Goal: Information Seeking & Learning: Learn about a topic

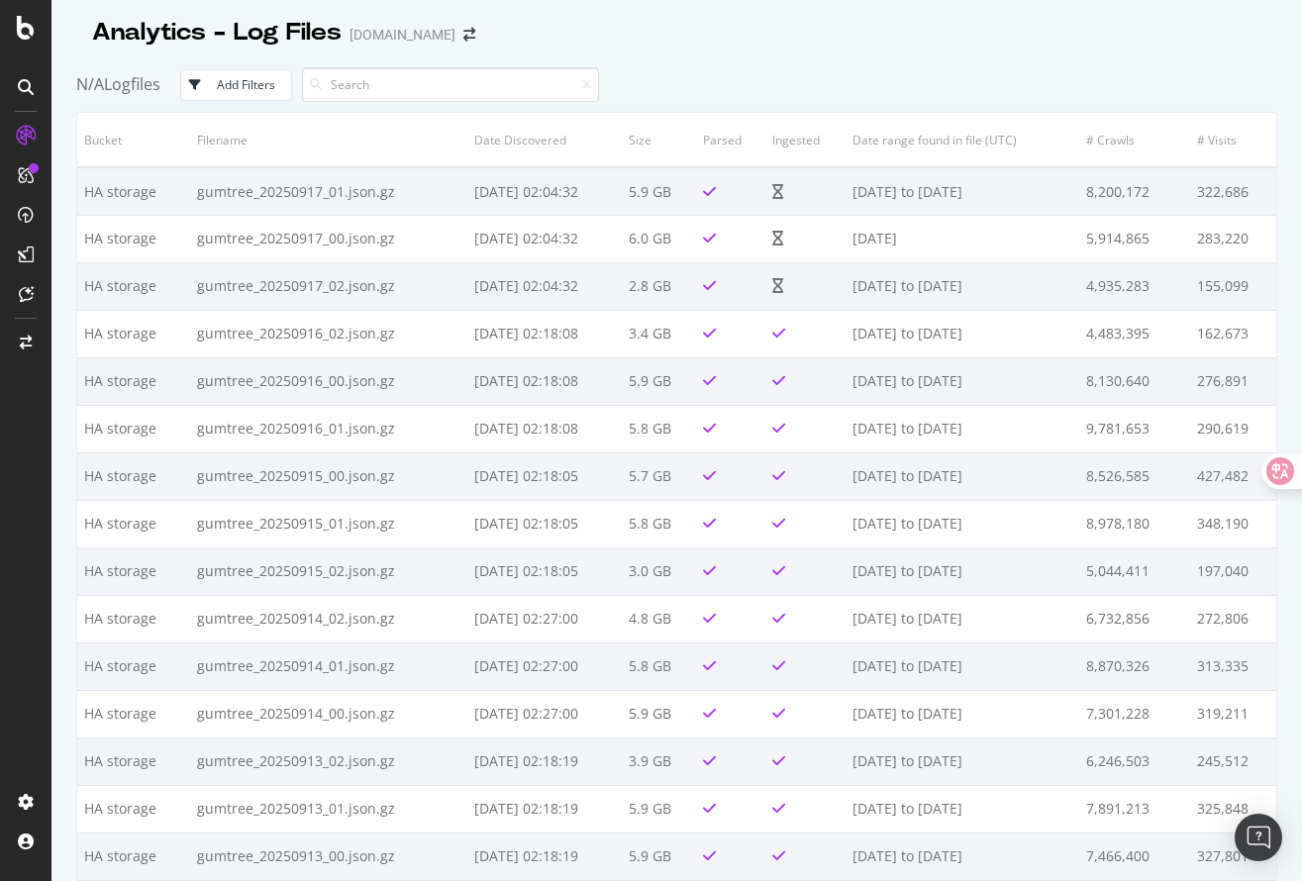
click at [704, 76] on div "N/A Logfiles Add Filters" at bounding box center [676, 84] width 1201 height 54
click at [705, 53] on div at bounding box center [676, 53] width 1201 height 8
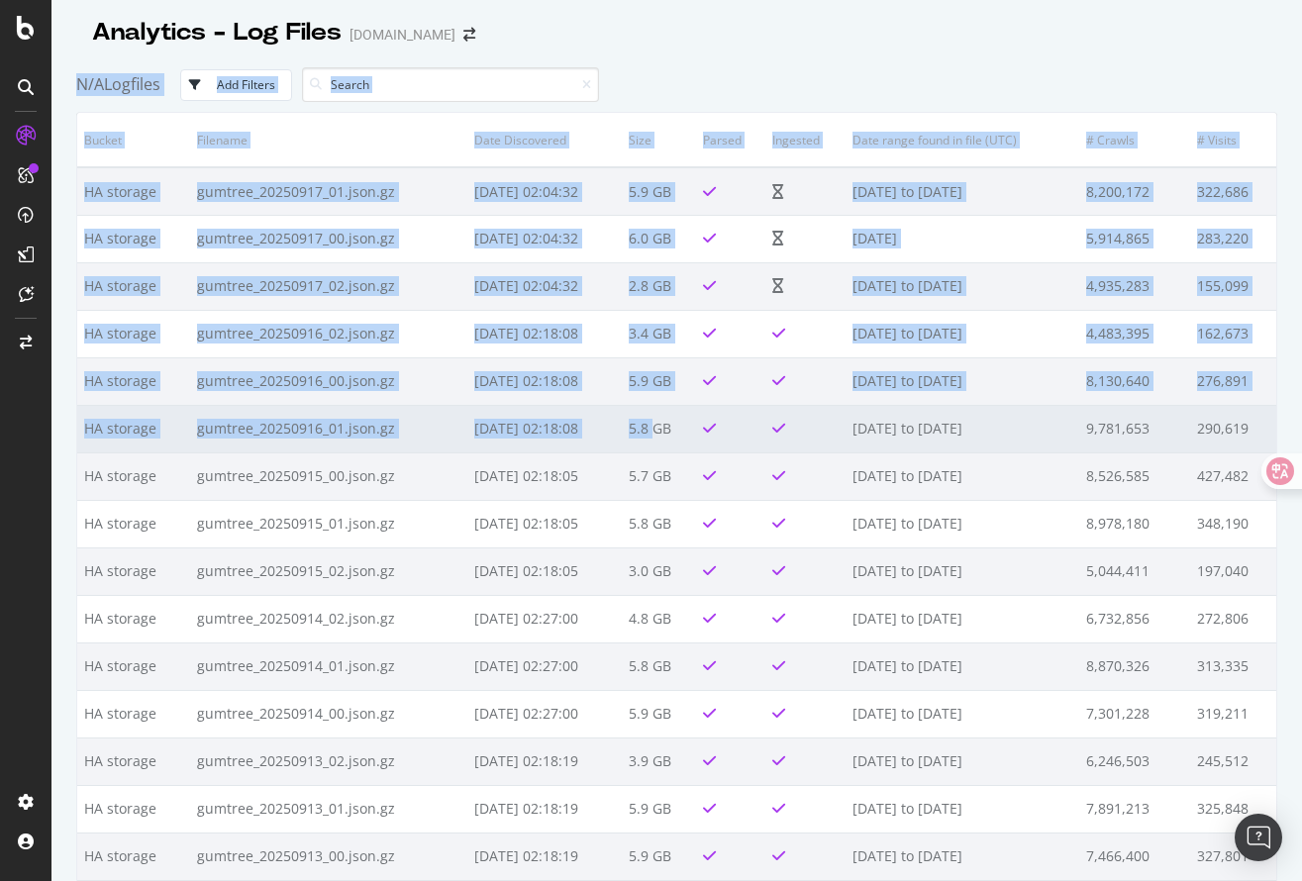
drag, startPoint x: 595, startPoint y: 43, endPoint x: 665, endPoint y: 427, distance: 390.4
click at [666, 426] on div "Analytics - Log Files Gumtree.com N/A Logfiles Add Filters Bucket Filename Date…" at bounding box center [676, 440] width 1201 height 881
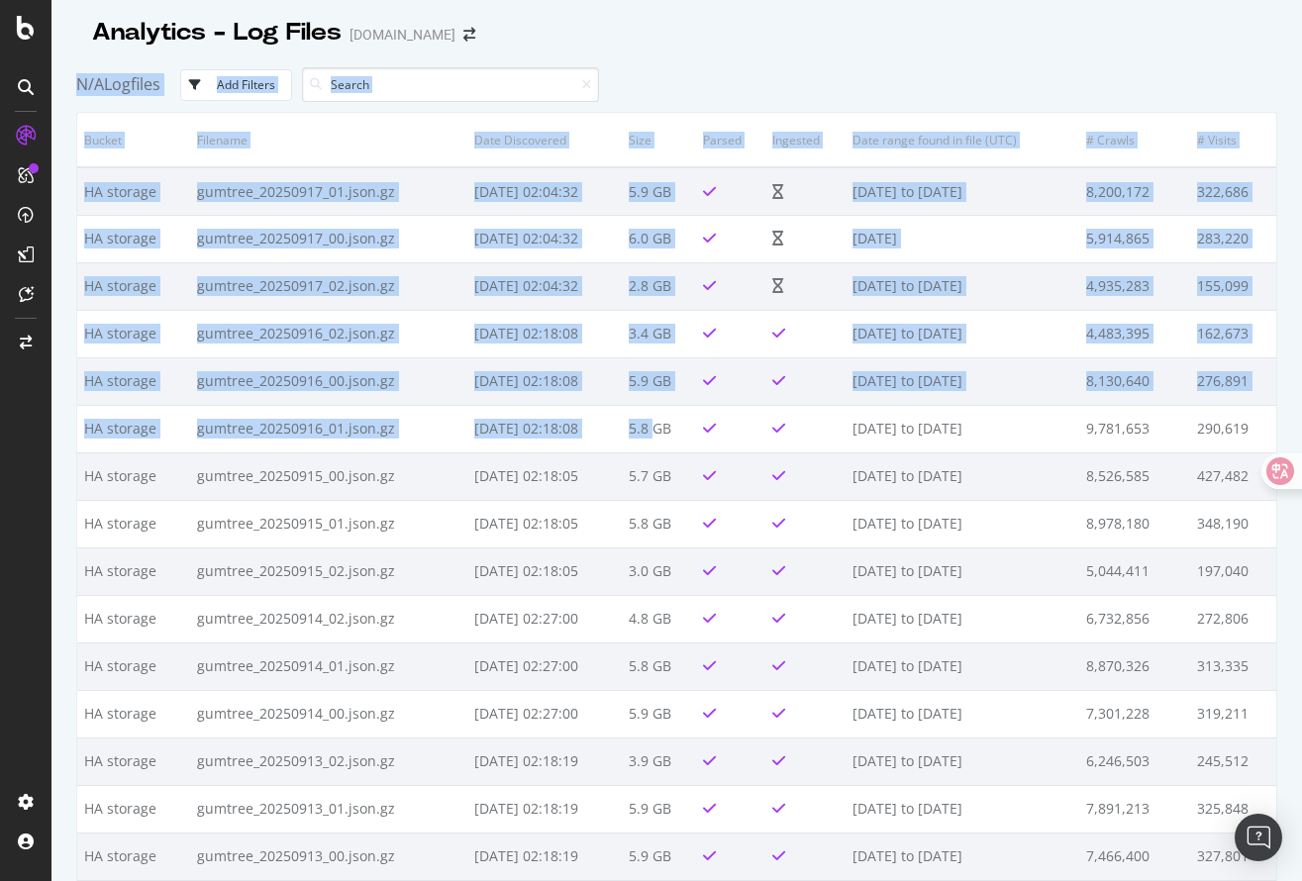
click at [717, 65] on div "N/A Logfiles Add Filters" at bounding box center [676, 84] width 1201 height 54
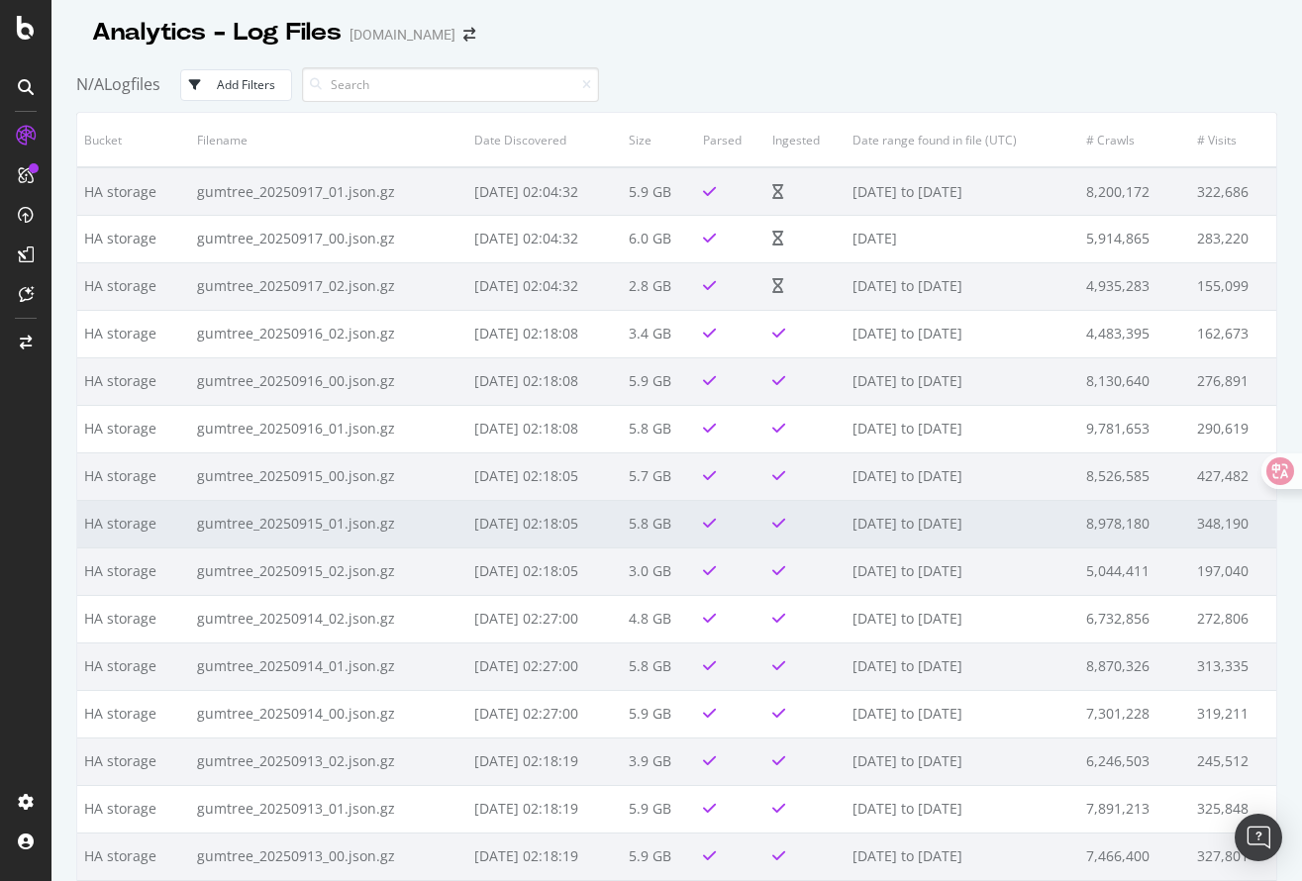
drag, startPoint x: 717, startPoint y: 65, endPoint x: 777, endPoint y: 503, distance: 441.6
click at [777, 503] on div "Analytics - Log Files Gumtree.com N/A Logfiles Add Filters Bucket Filename Date…" at bounding box center [676, 440] width 1201 height 881
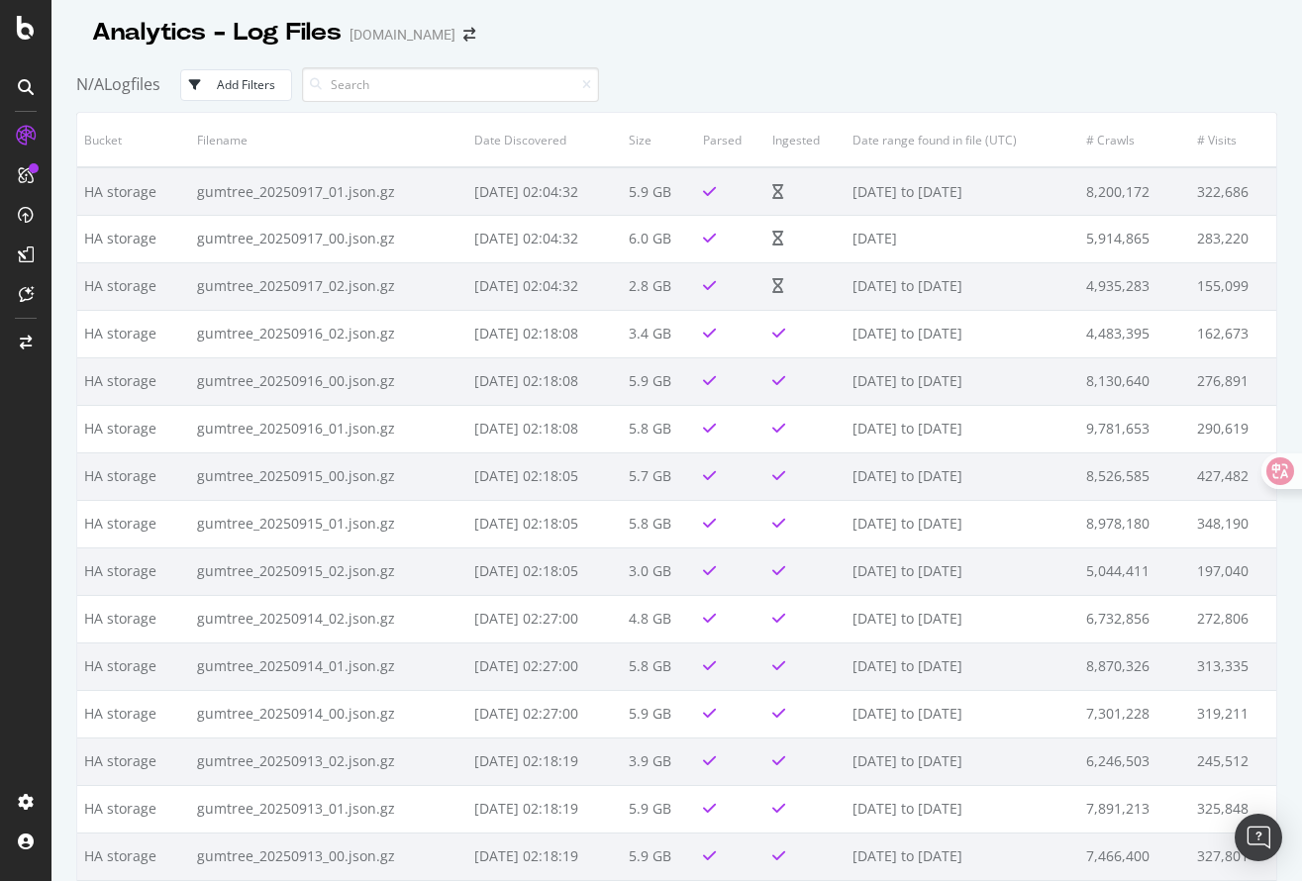
click at [690, 74] on div "N/A Logfiles Add Filters" at bounding box center [676, 84] width 1201 height 54
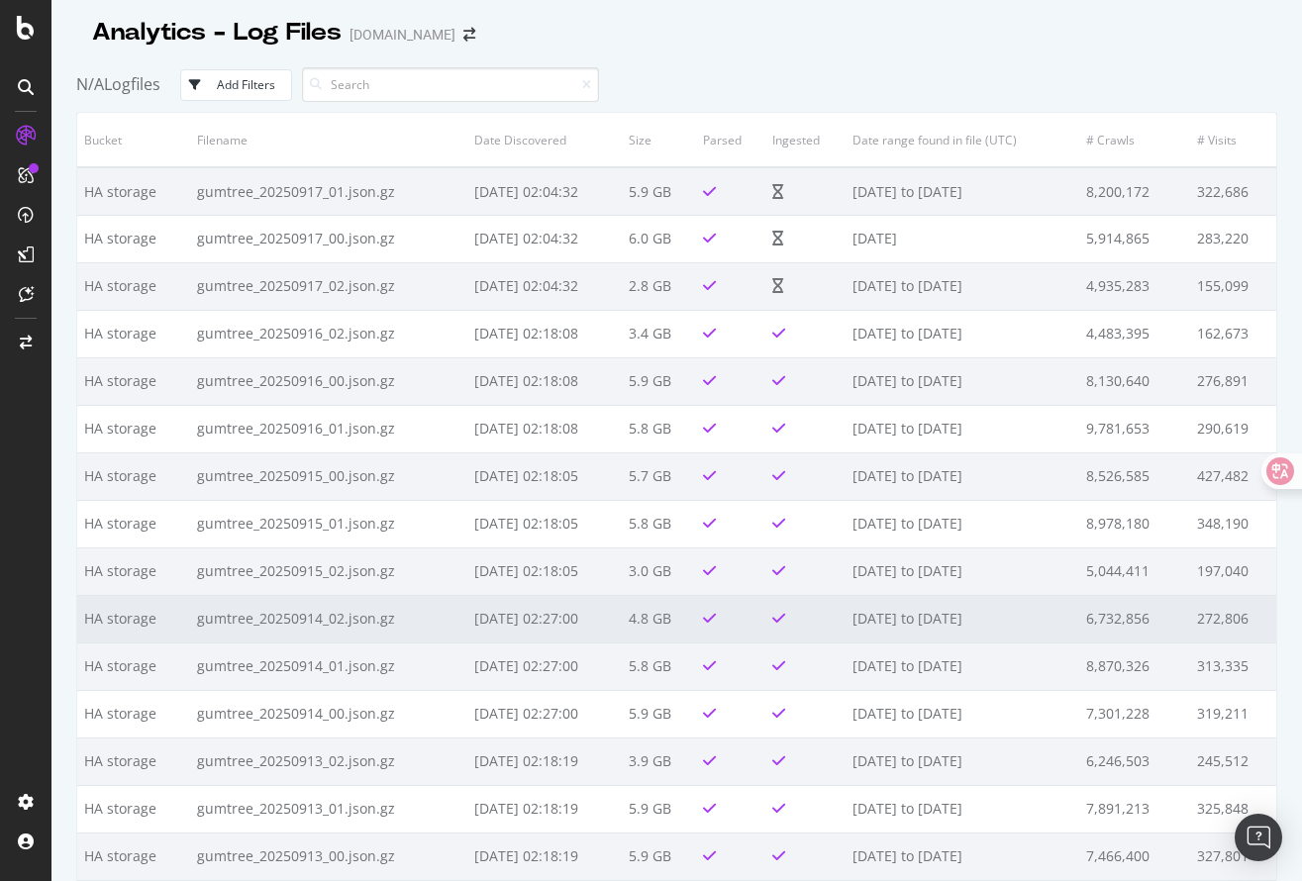
drag, startPoint x: 690, startPoint y: 74, endPoint x: 732, endPoint y: 599, distance: 526.3
click at [732, 599] on div "Analytics - Log Files Gumtree.com N/A Logfiles Add Filters Bucket Filename Date…" at bounding box center [676, 440] width 1201 height 881
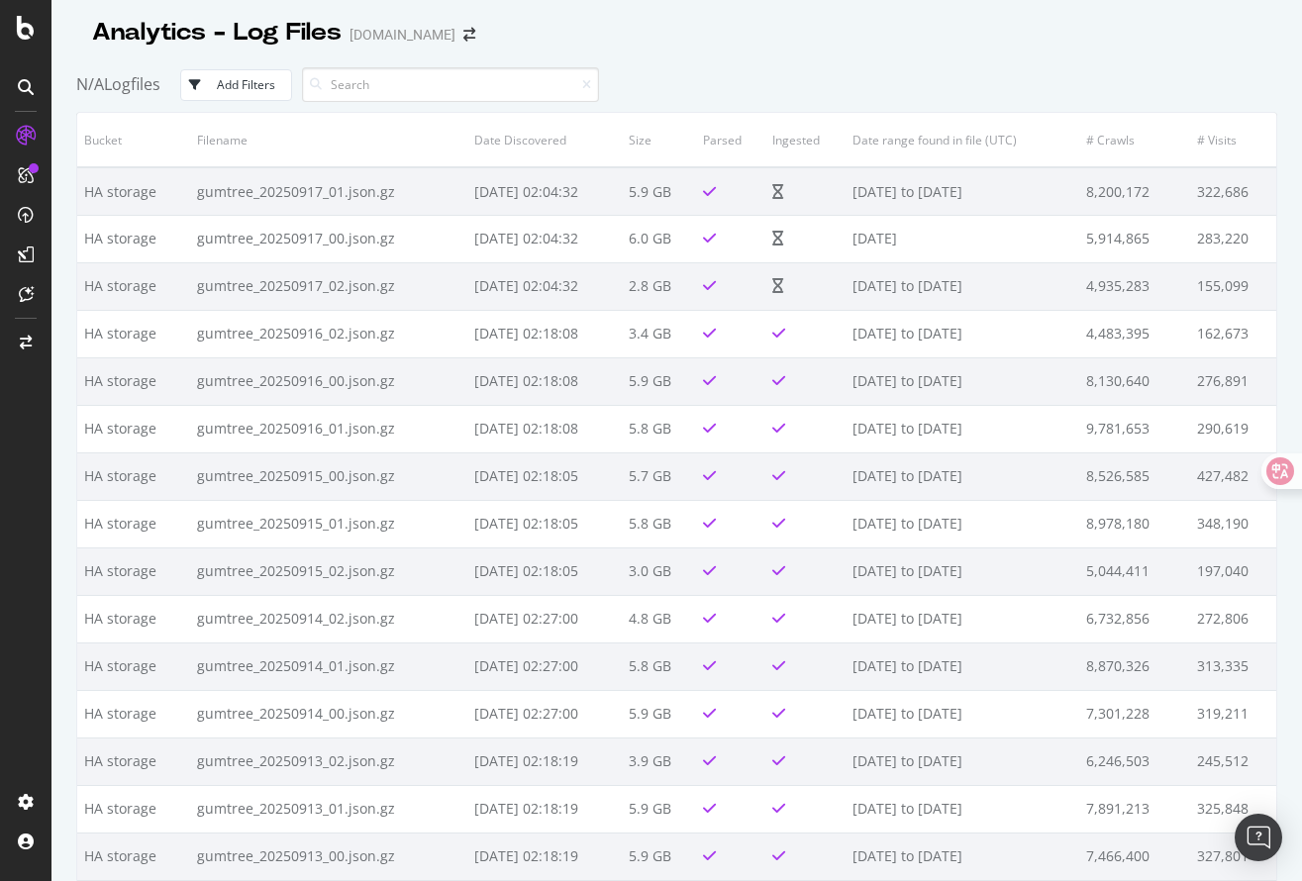
click at [742, 87] on div "N/A Logfiles Add Filters" at bounding box center [676, 84] width 1201 height 54
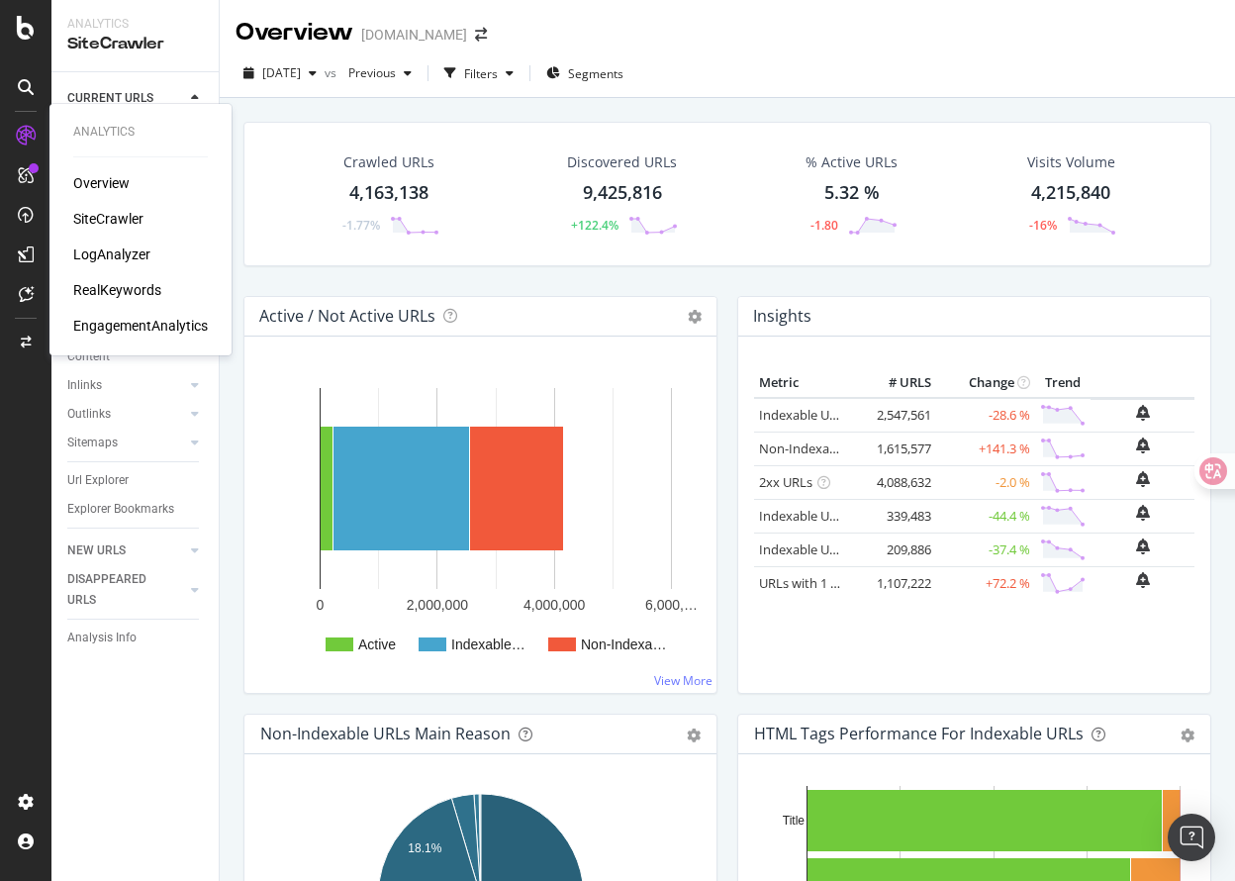
click at [113, 220] on div "SiteCrawler" at bounding box center [108, 219] width 70 height 20
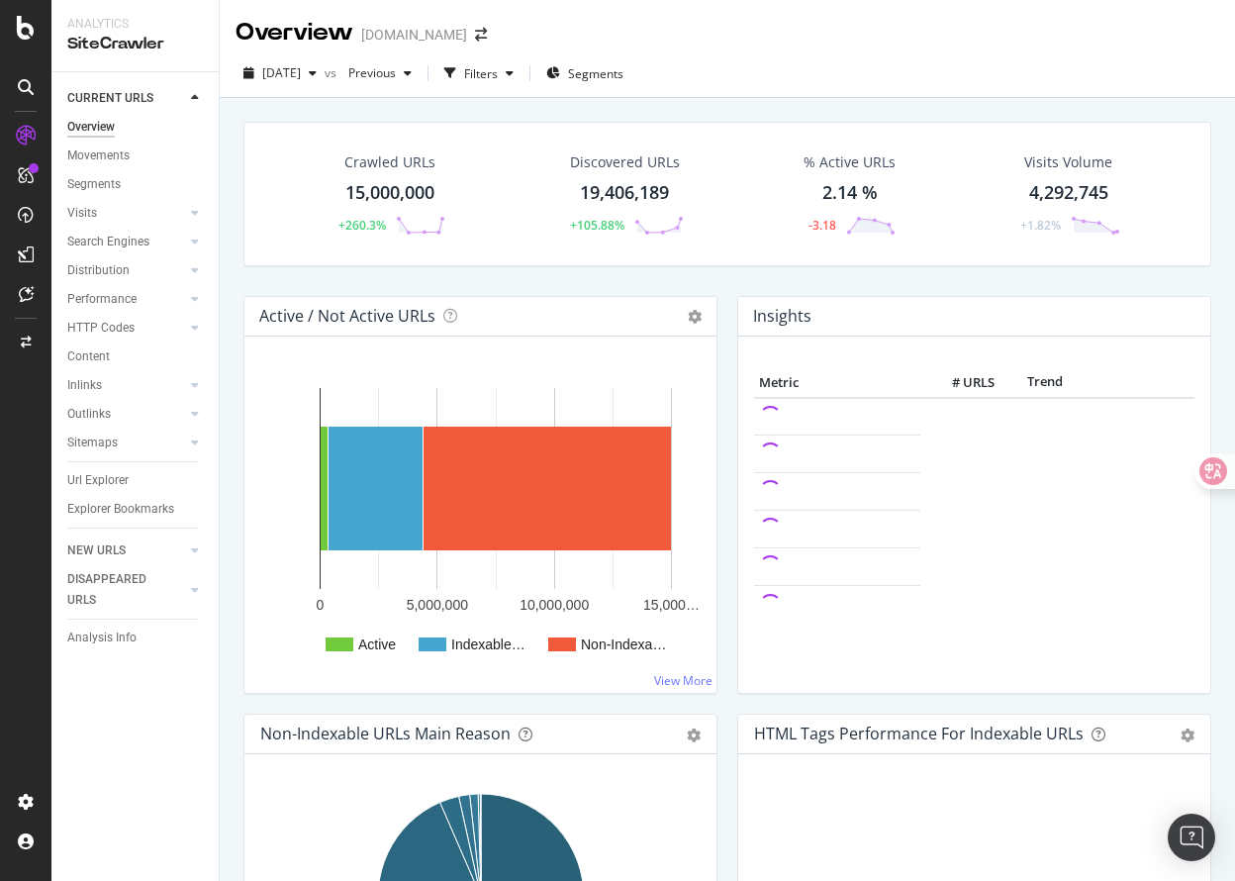
click at [701, 279] on div "Crawled URLs 15,000,000 +260.3% Discovered URLs 19,406,189 +105.88% % Active UR…" at bounding box center [728, 209] width 988 height 174
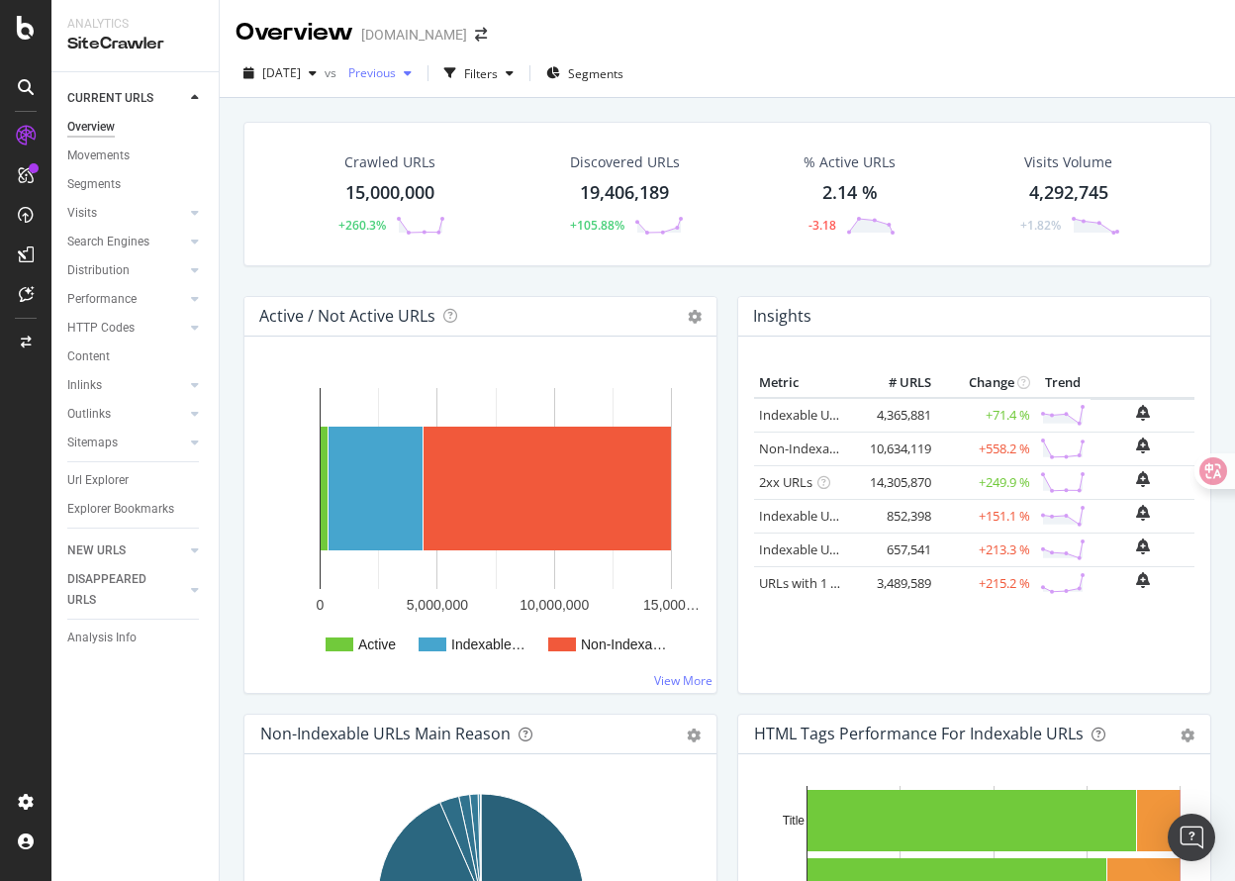
click at [396, 79] on span "Previous" at bounding box center [367, 72] width 55 height 17
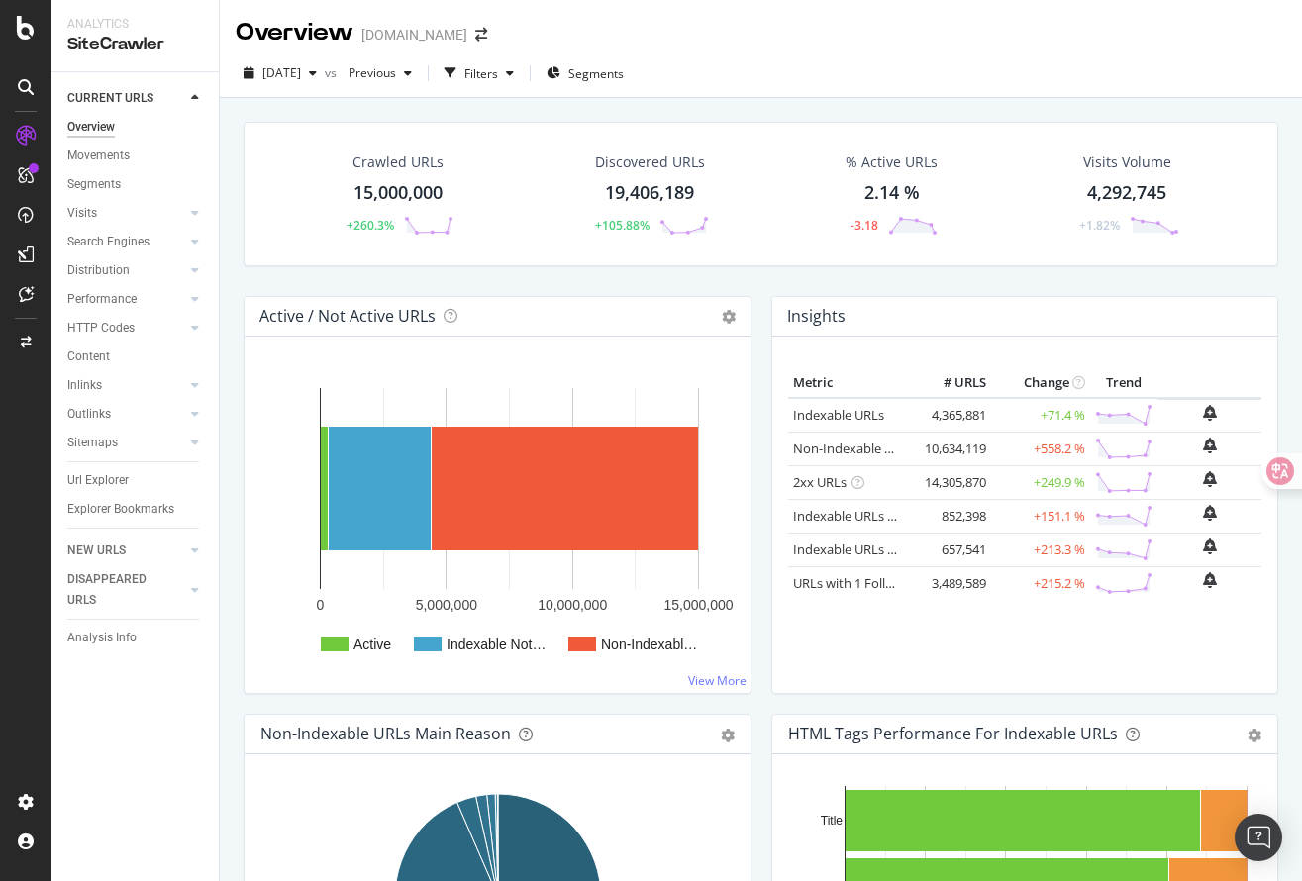
click at [237, 204] on div "Crawled URLs 15,000,000 +260.3% Discovered URLs 19,406,189 +105.88% % Active UR…" at bounding box center [761, 209] width 1054 height 174
click at [827, 270] on div "Crawled URLs 15,000,000 +260.3% Discovered URLs 19,406,189 +105.88% % Active UR…" at bounding box center [761, 209] width 1054 height 174
click at [737, 287] on div "Crawled URLs 15,000,000 +260.3% Discovered URLs 19,406,189 +105.88% % Active UR…" at bounding box center [761, 209] width 1054 height 174
click at [553, 283] on div "Crawled URLs 15,000,000 +260.3% Discovered URLs 19,406,189 +105.88% % Active UR…" at bounding box center [761, 209] width 1054 height 174
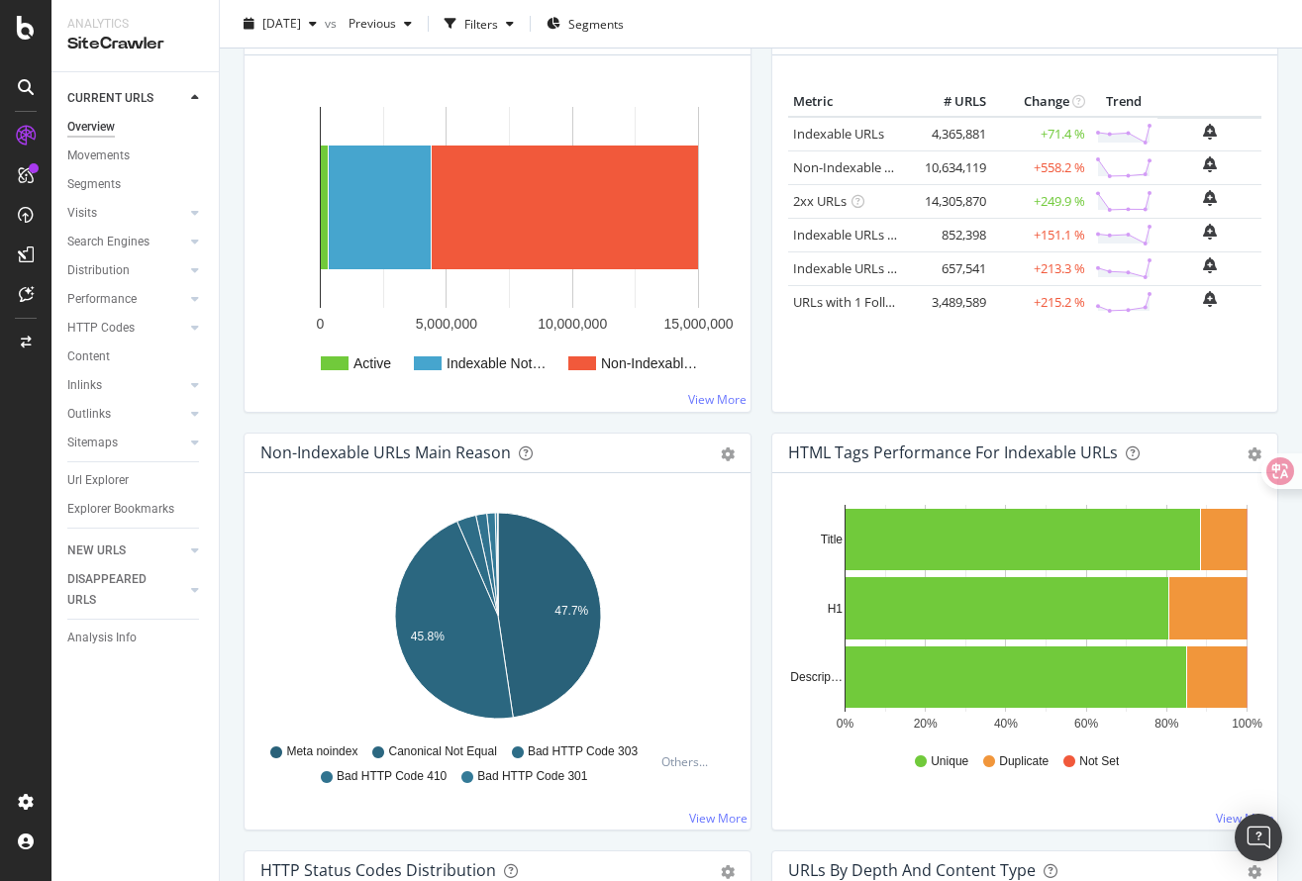
scroll to position [284, 0]
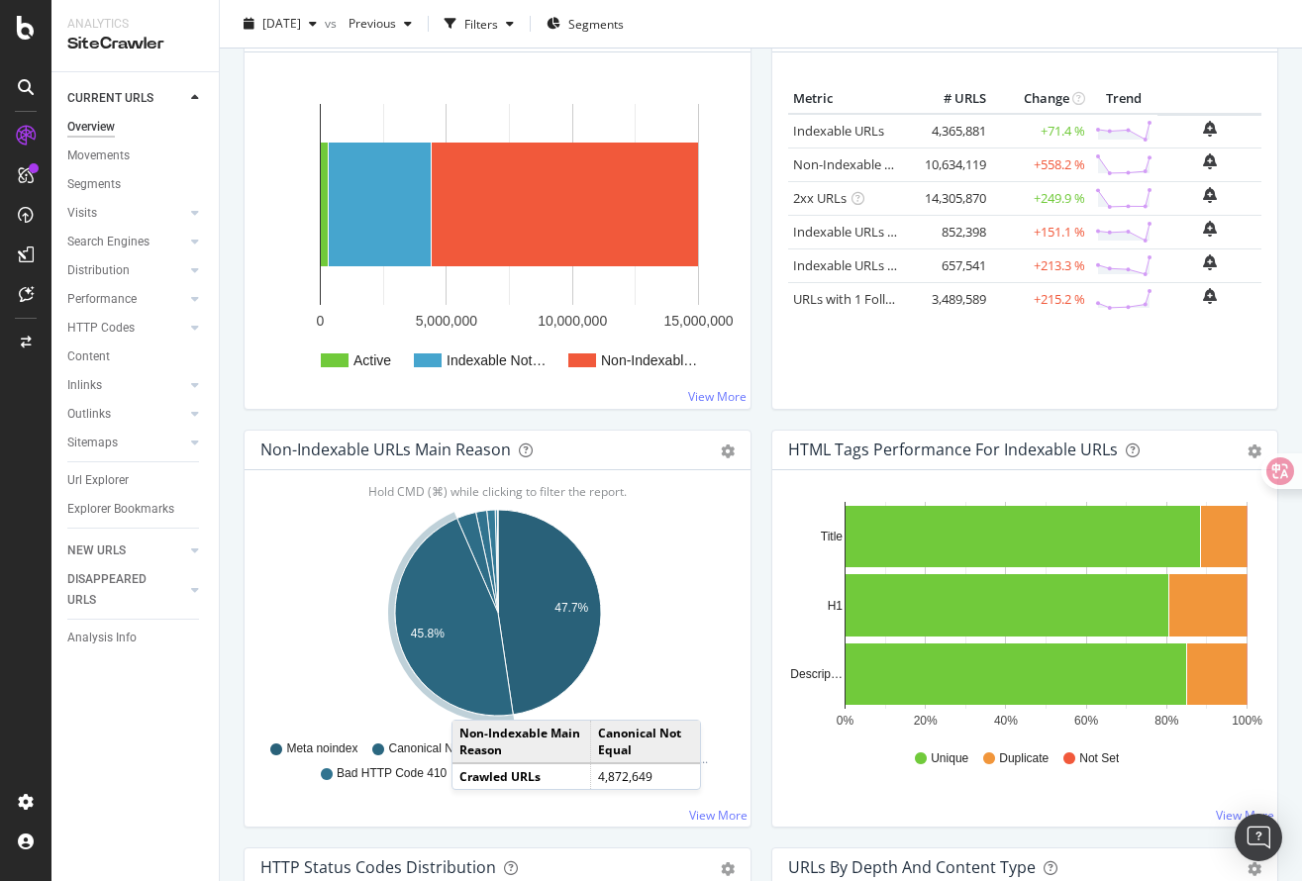
click at [409, 749] on span "Canonical Not Equal" at bounding box center [442, 748] width 108 height 17
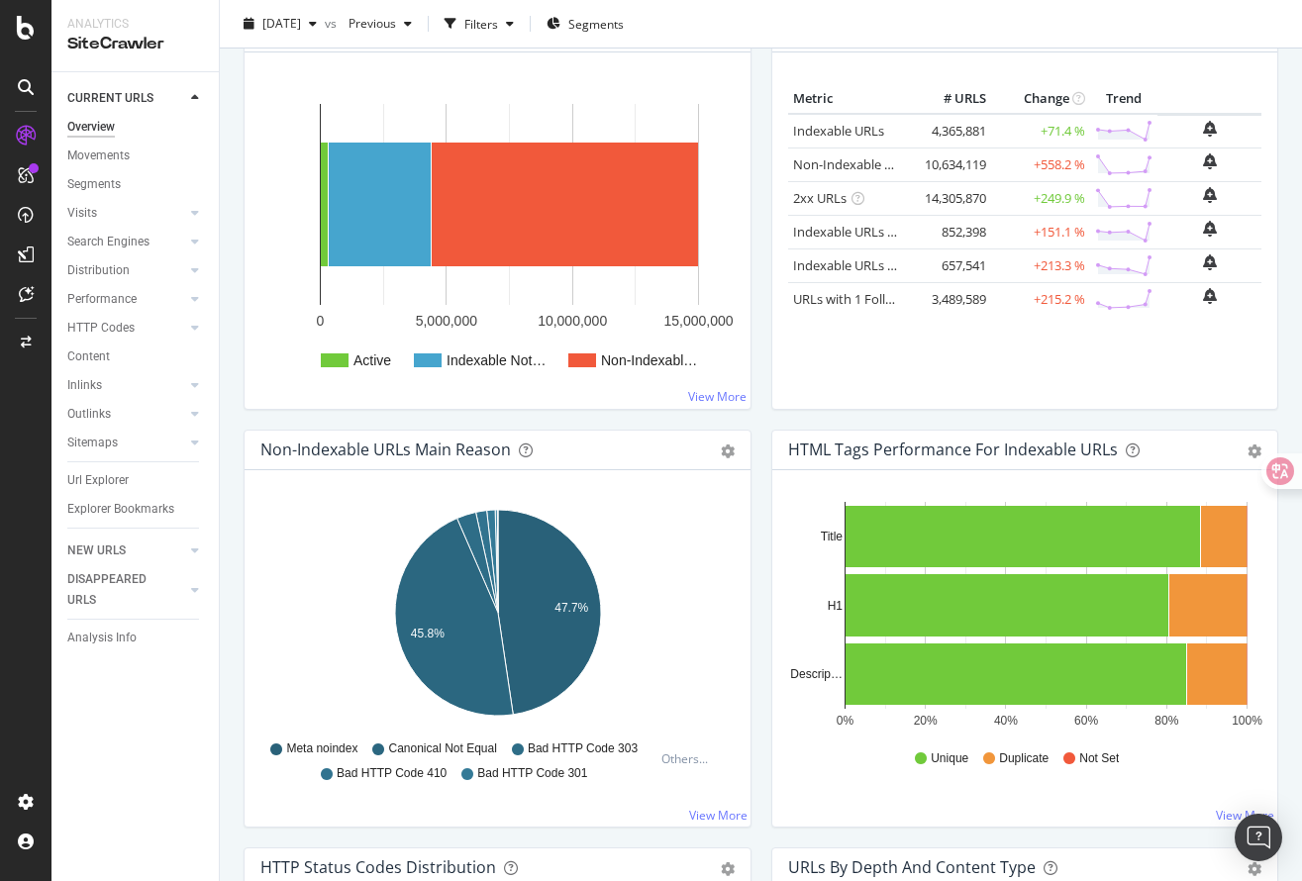
click at [405, 748] on span "Canonical Not Equal" at bounding box center [442, 748] width 108 height 17
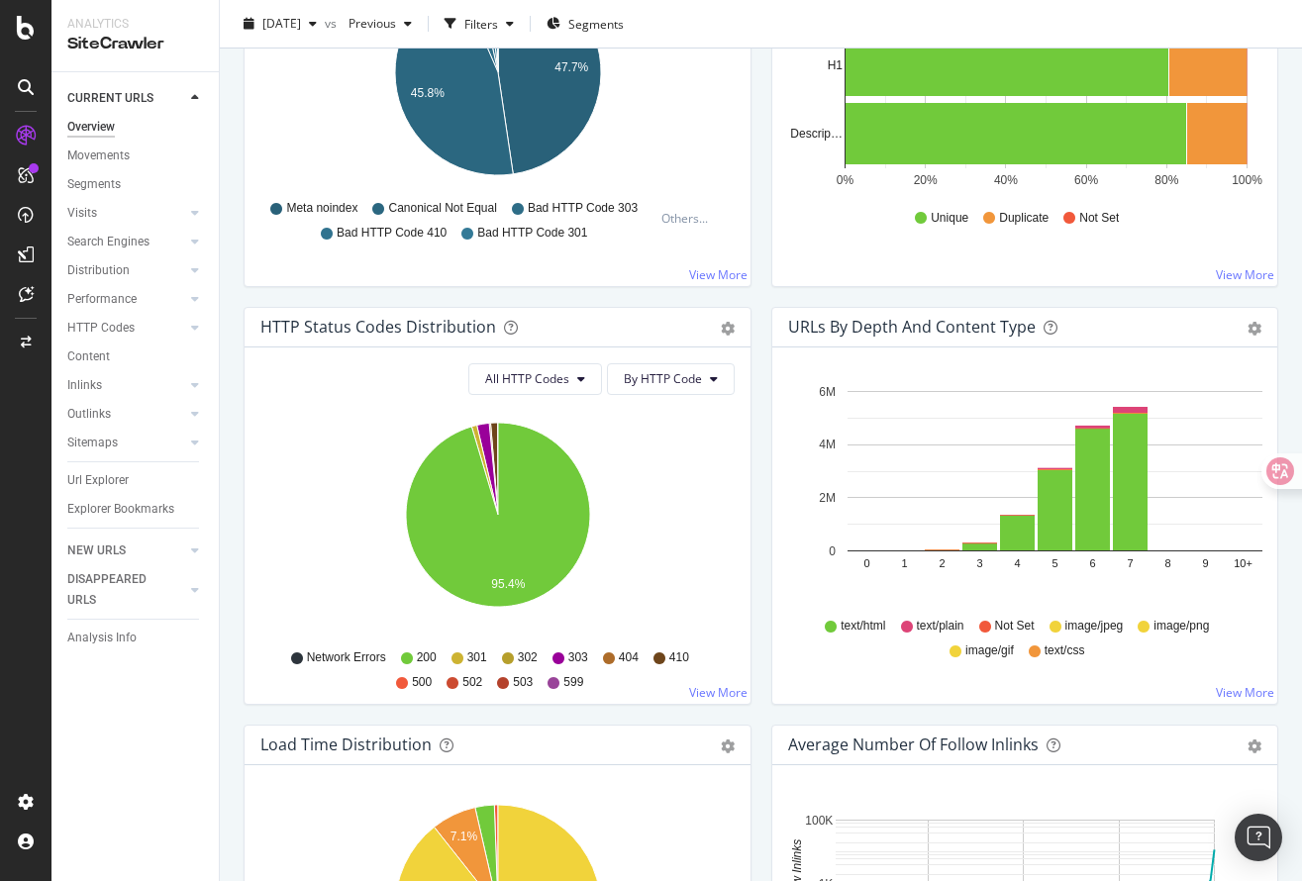
scroll to position [0, 0]
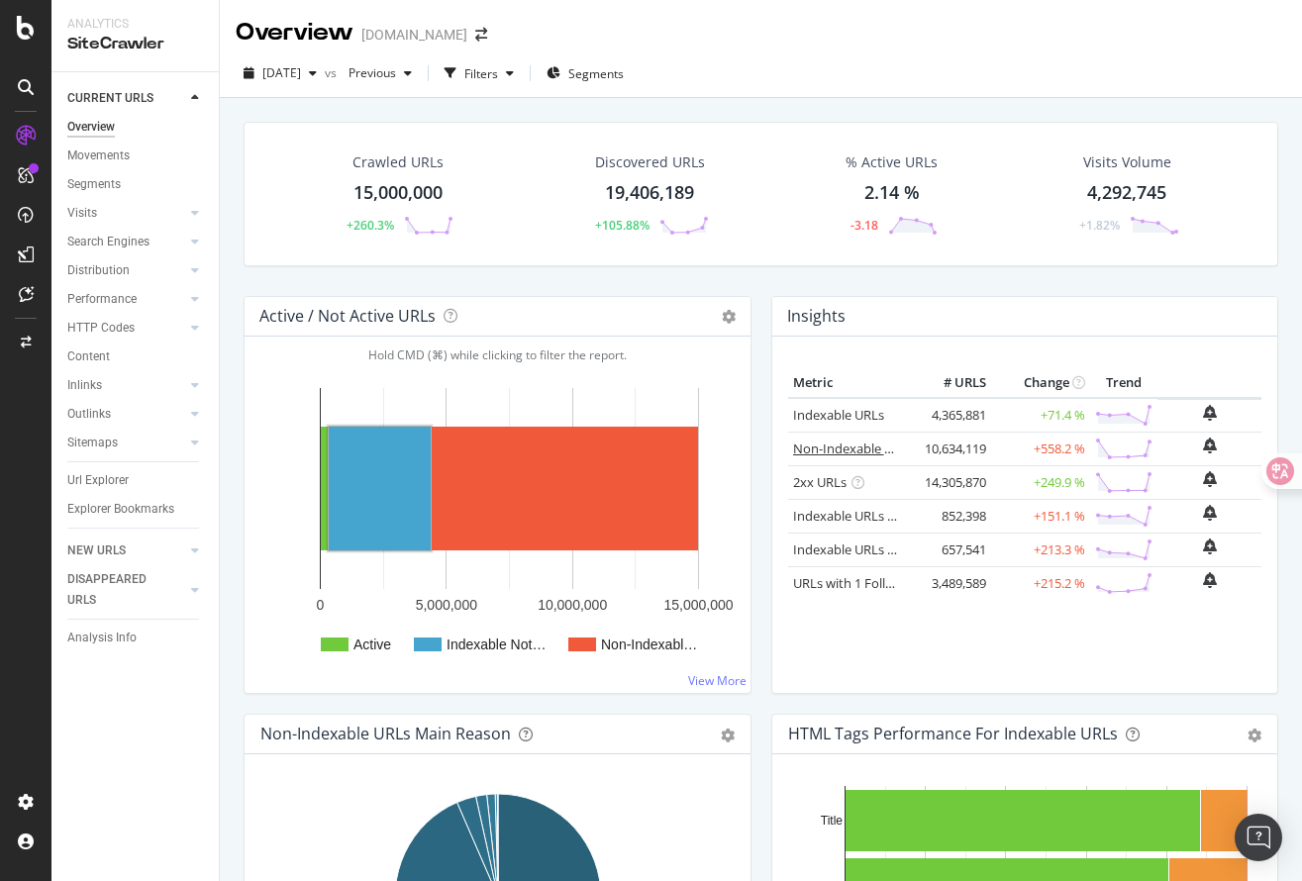
click at [847, 452] on link "Non-Indexable URLs" at bounding box center [853, 448] width 121 height 18
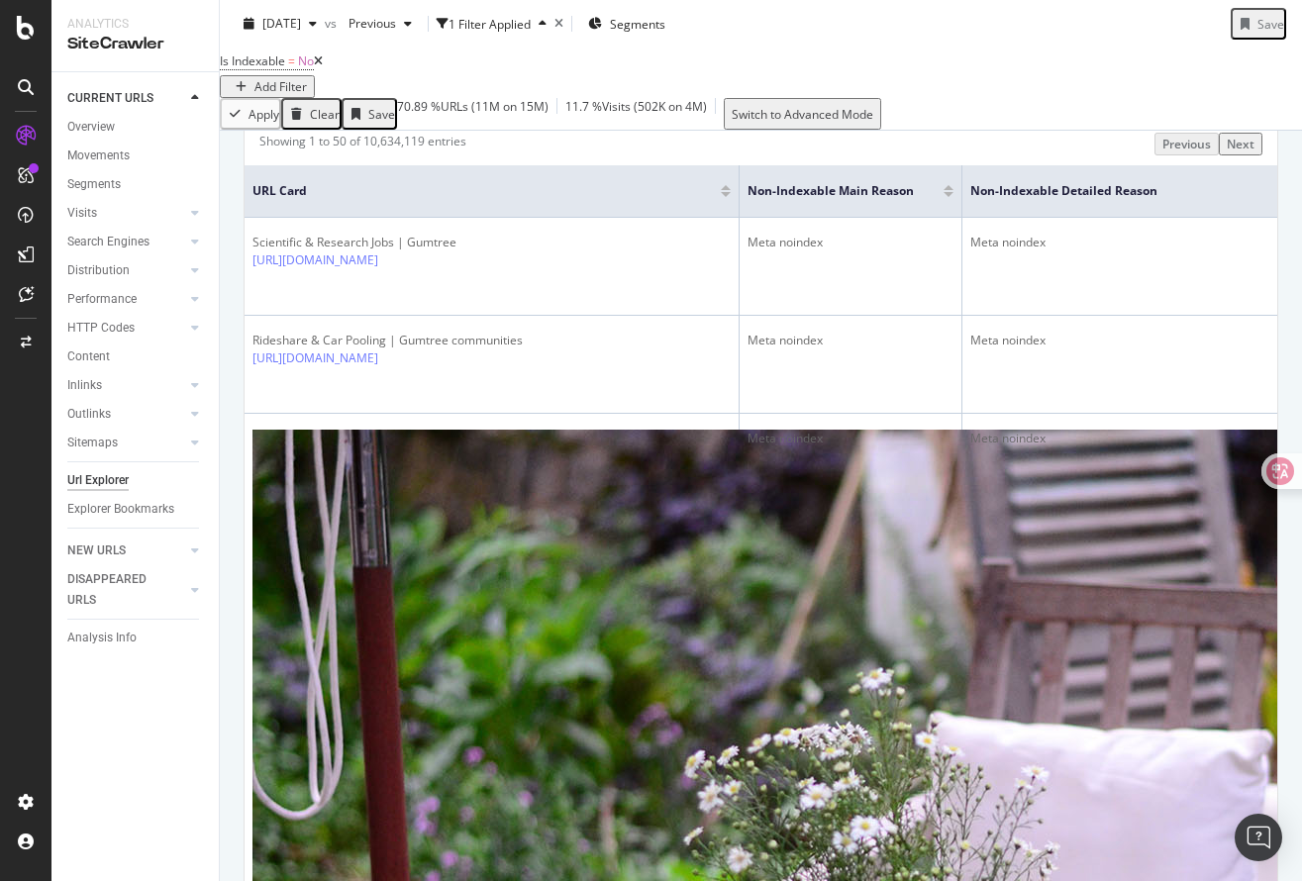
drag, startPoint x: 523, startPoint y: 528, endPoint x: 313, endPoint y: 532, distance: 209.9
copy link "https://www.gumtree.com/info/cars"
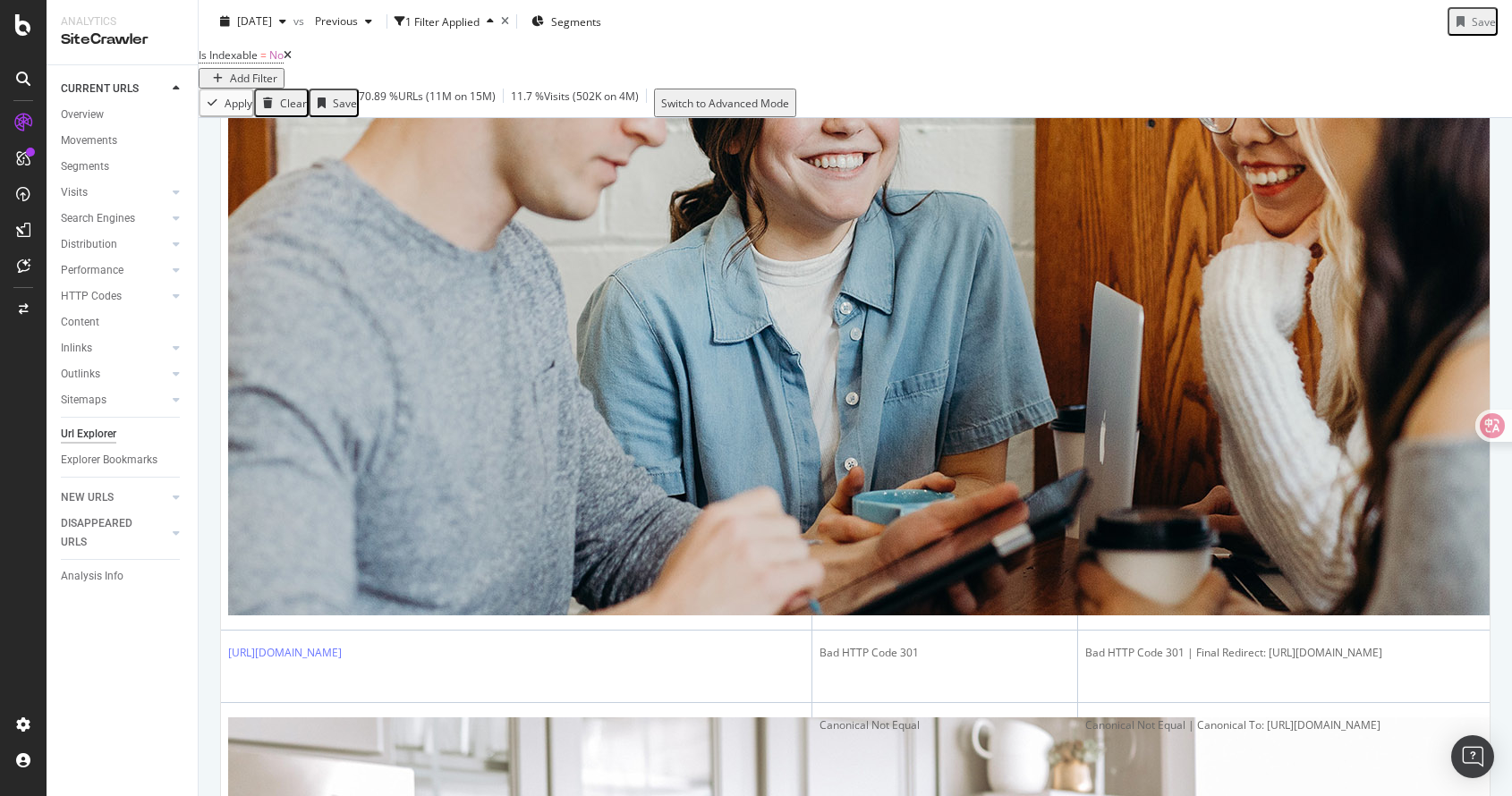
scroll to position [3157, 0]
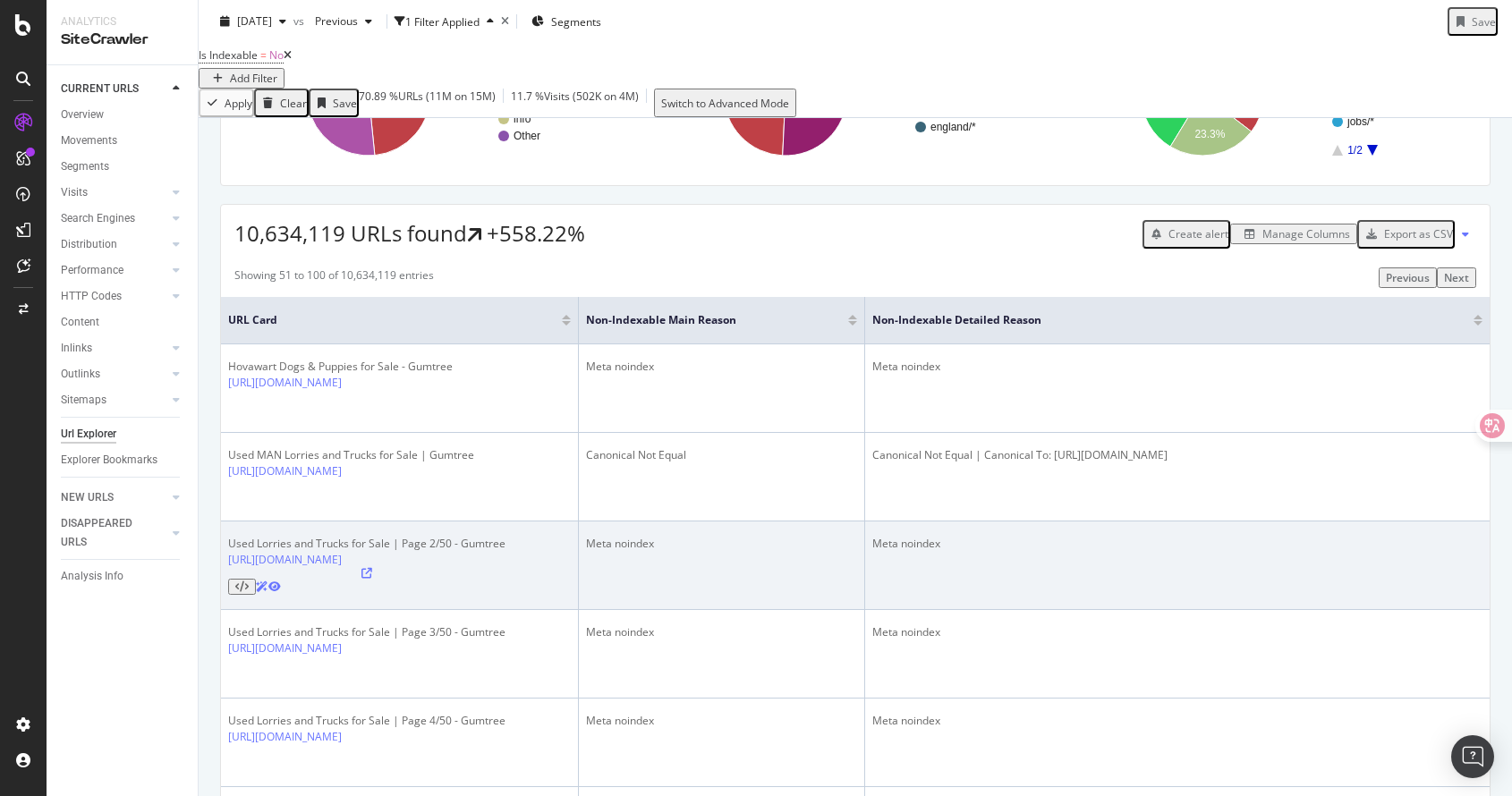
scroll to position [213, 0]
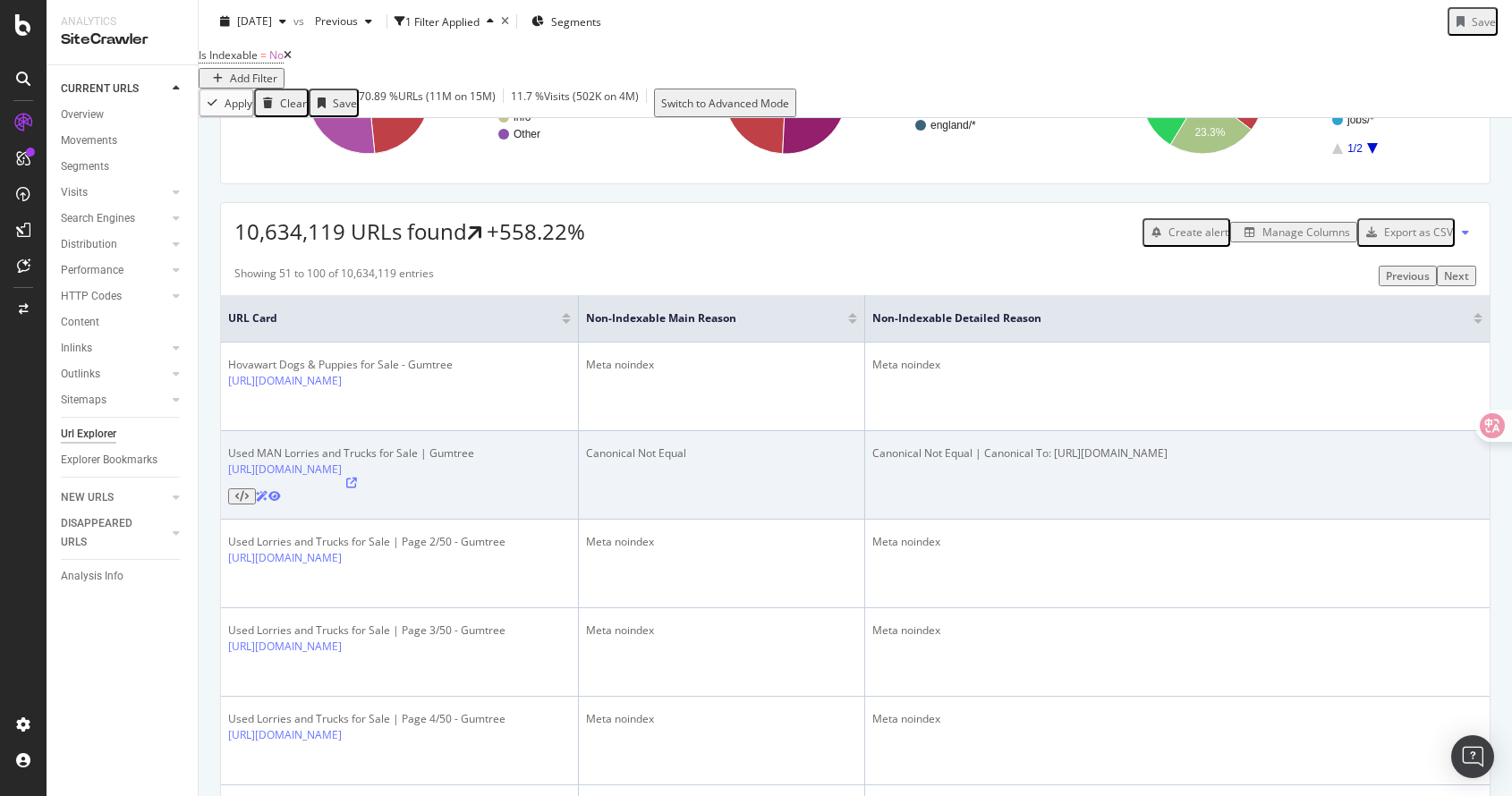
drag, startPoint x: 1185, startPoint y: 497, endPoint x: 1063, endPoint y: 478, distance: 123.5
click at [1063, 478] on td "Canonical Not Equal | Canonical To: https://www.gumtree.com/cars-vans-motorbike…" at bounding box center [1177, 475] width 625 height 89
copy div "https://www.gumtree.com/cars-vans-motorbikes/trucks/man/uk/england"
click at [414, 520] on td "Used MAN Lorries and Trucks for Sale | Gumtree https://www.gumtree.com/cars-van…" at bounding box center [399, 475] width 358 height 89
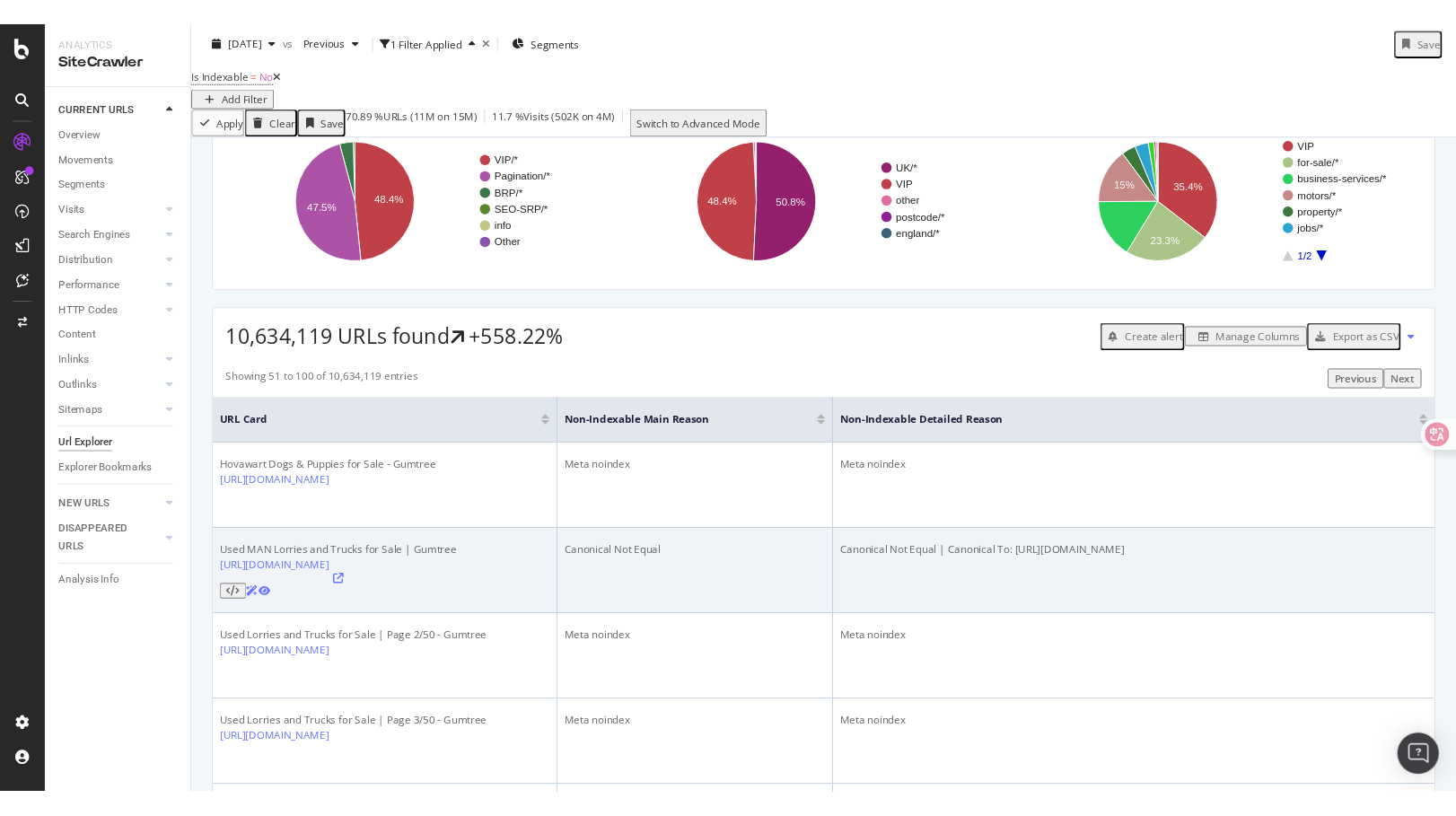
scroll to position [133, 0]
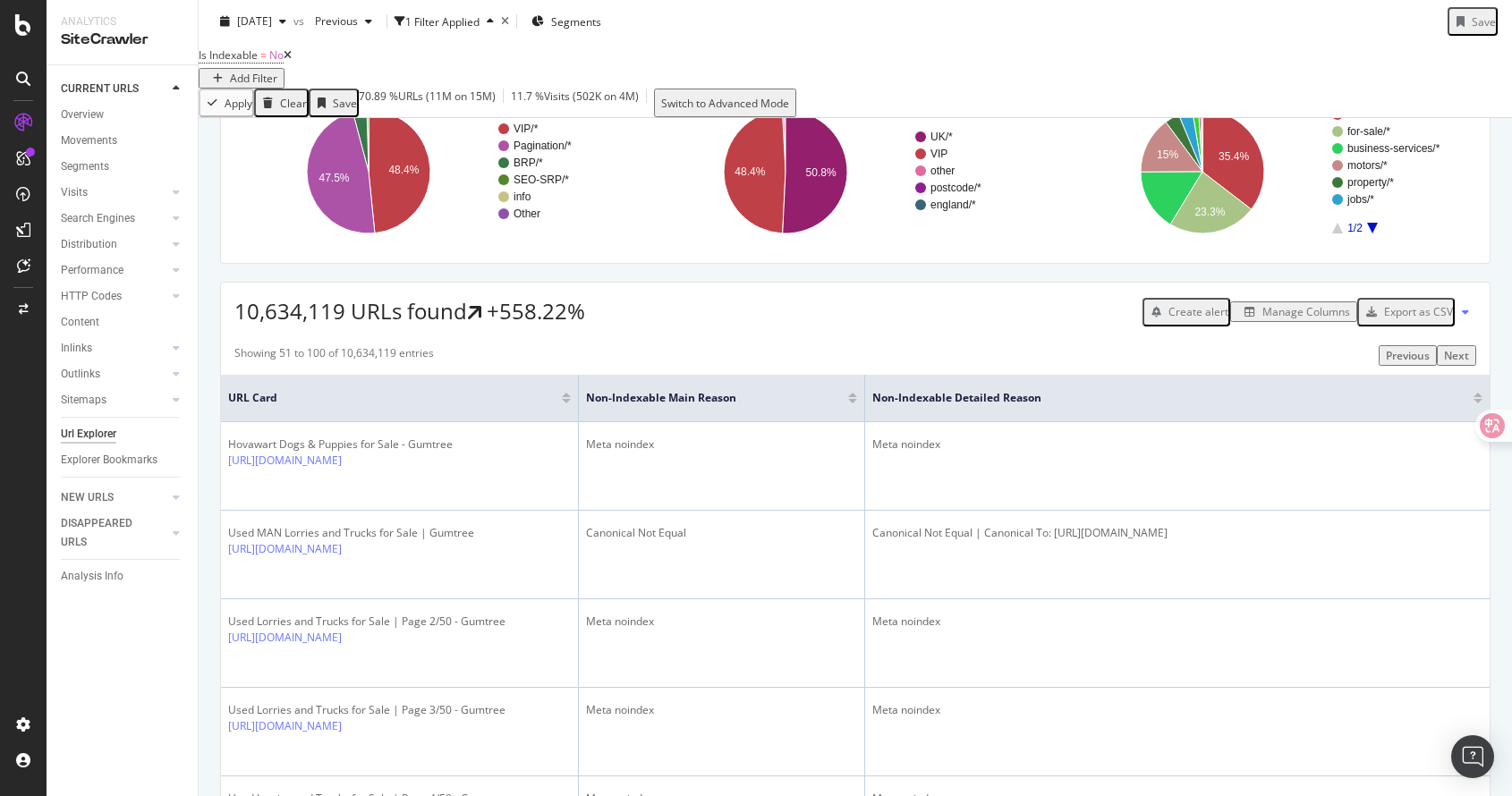
click at [598, 366] on div "Showing 51 to 100 of 10,634,119 entries Previous Next" at bounding box center [854, 355] width 1268 height 21
drag, startPoint x: 568, startPoint y: 356, endPoint x: 233, endPoint y: 347, distance: 335.1
click at [233, 326] on div "10,634,119 URLs found +558.22% Create alert Manage Columns Export as CSV" at bounding box center [854, 304] width 1268 height 43
click at [234, 326] on span "10,634,119 URLs found" at bounding box center [350, 312] width 232 height 30
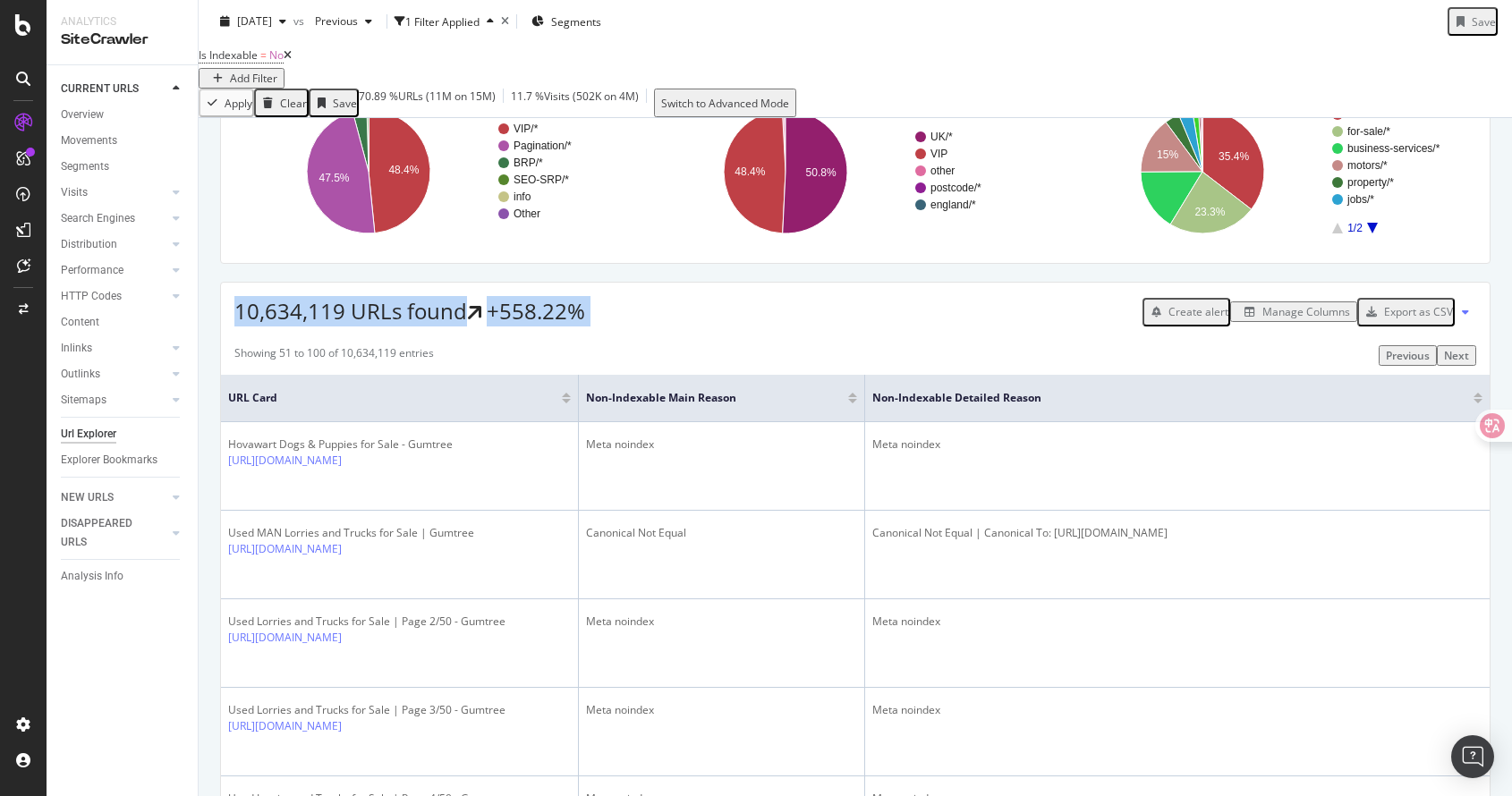
drag, startPoint x: 233, startPoint y: 347, endPoint x: 632, endPoint y: 343, distance: 399.0
click at [632, 326] on div "10,634,119 URLs found +558.22% Create alert Manage Columns Export as CSV" at bounding box center [854, 304] width 1268 height 43
drag, startPoint x: 632, startPoint y: 343, endPoint x: 231, endPoint y: 339, distance: 401.0
click at [231, 326] on div "10,634,119 URLs found +558.22% Create alert Manage Columns Export as CSV" at bounding box center [854, 304] width 1268 height 43
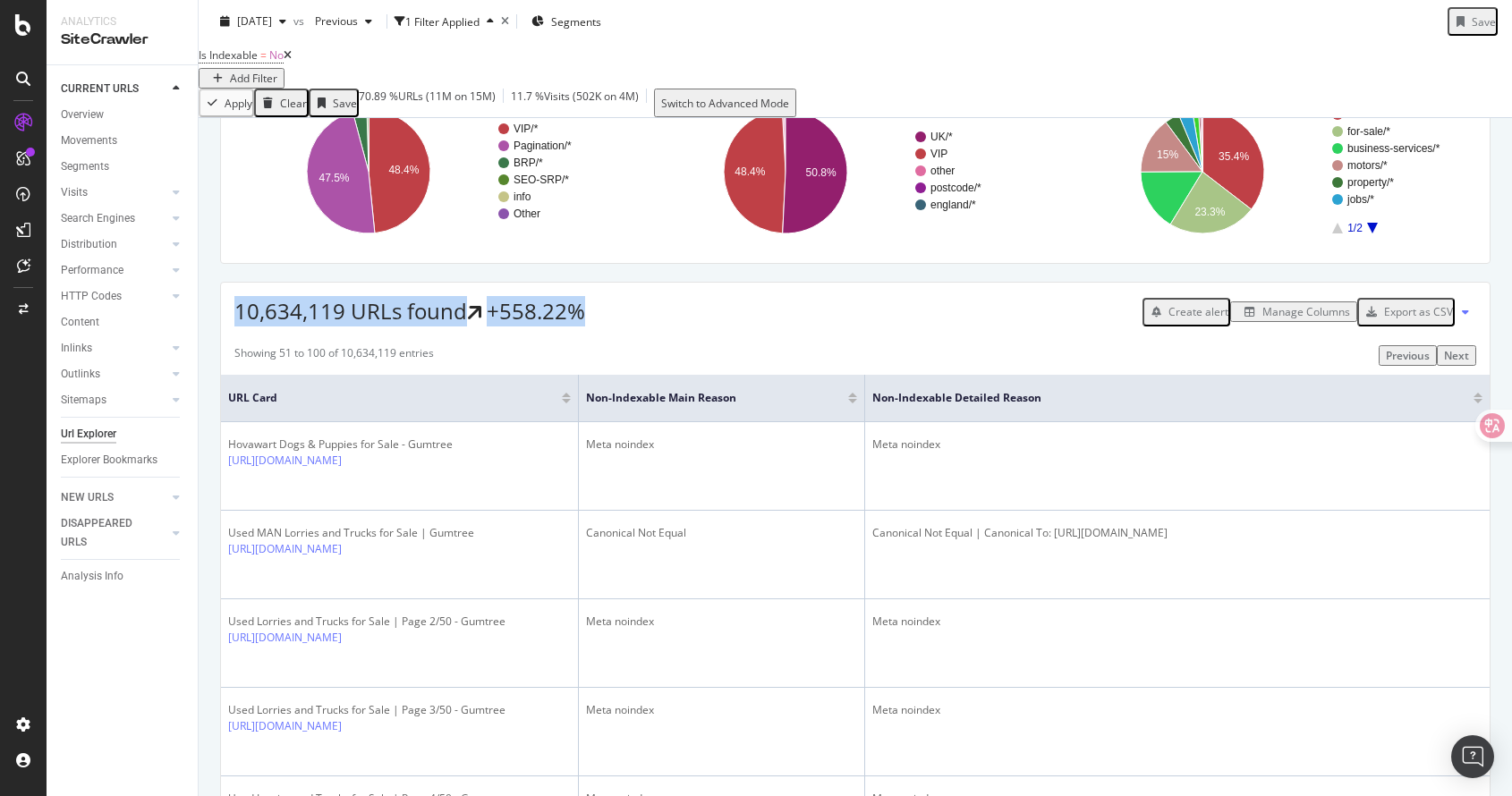
click at [231, 326] on div "10,634,119 URLs found +558.22% Create alert Manage Columns Export as CSV" at bounding box center [854, 304] width 1268 height 43
drag, startPoint x: 231, startPoint y: 339, endPoint x: 640, endPoint y: 332, distance: 409.1
click at [641, 326] on div "10,634,119 URLs found +558.22% Create alert Manage Columns Export as CSV" at bounding box center [854, 304] width 1268 height 43
click at [640, 326] on div "10,634,119 URLs found +558.22% Create alert Manage Columns Export as CSV" at bounding box center [854, 304] width 1268 height 43
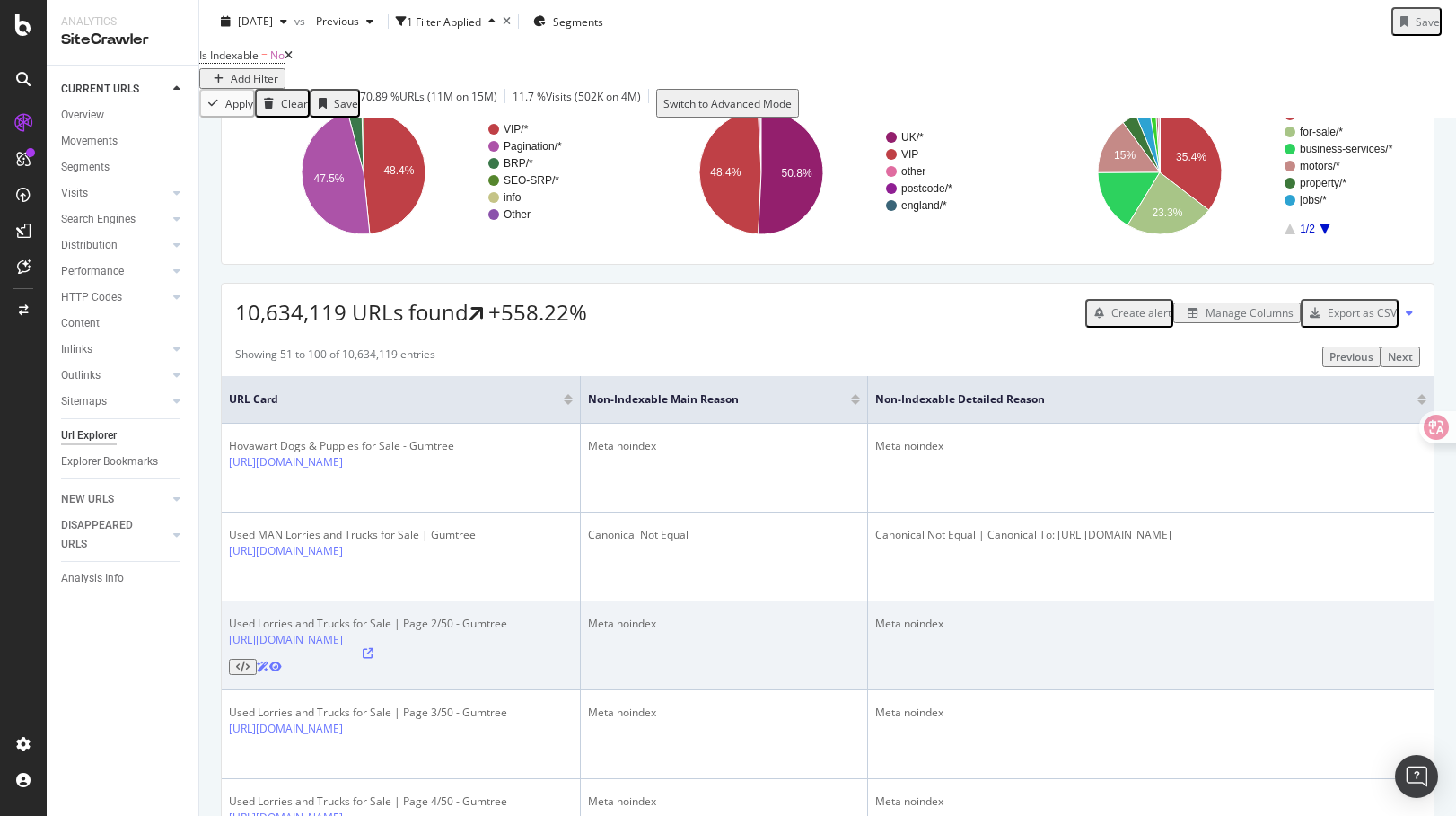
click at [748, 620] on td "Meta noindex" at bounding box center [724, 646] width 288 height 89
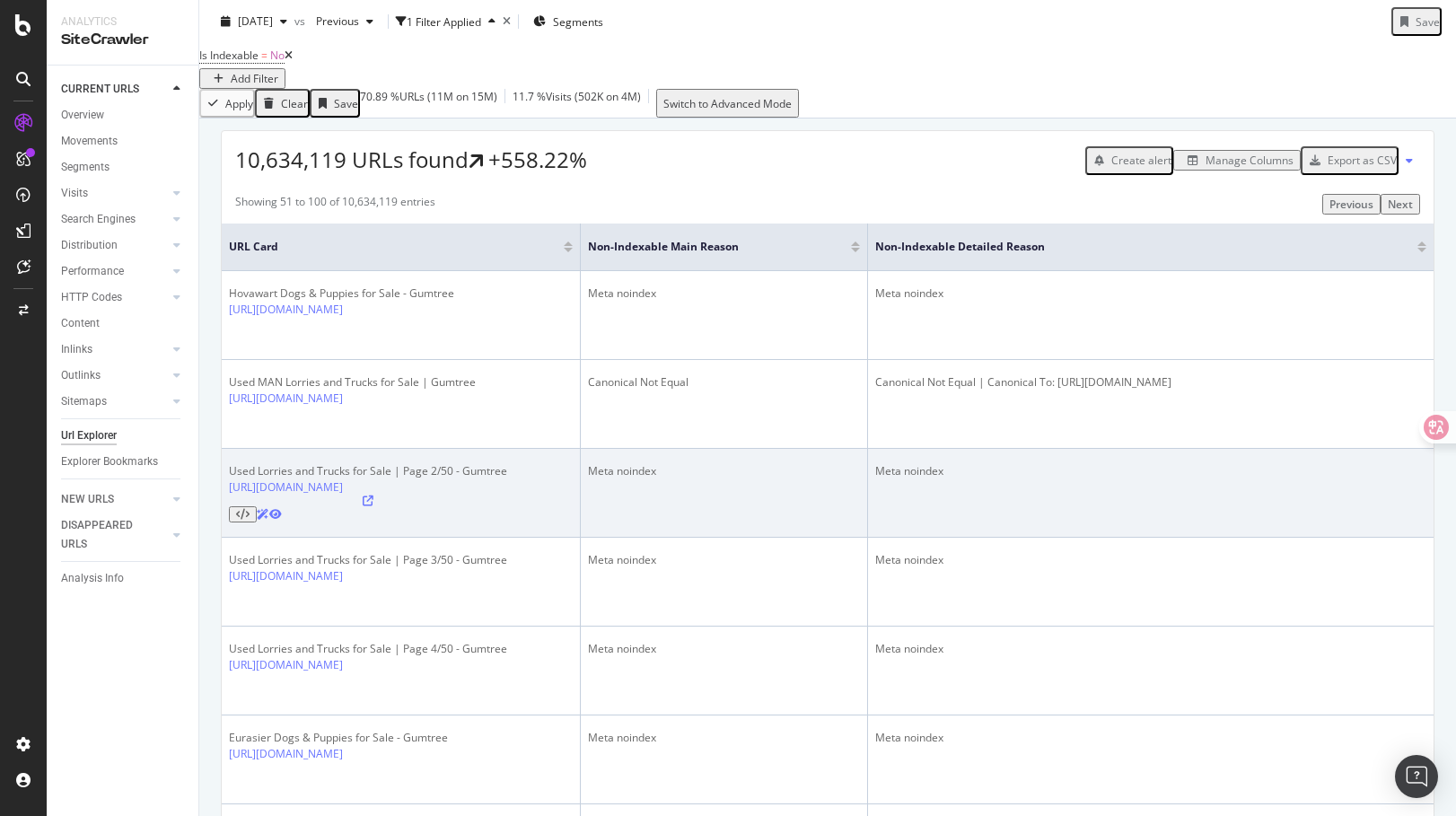
scroll to position [268, 0]
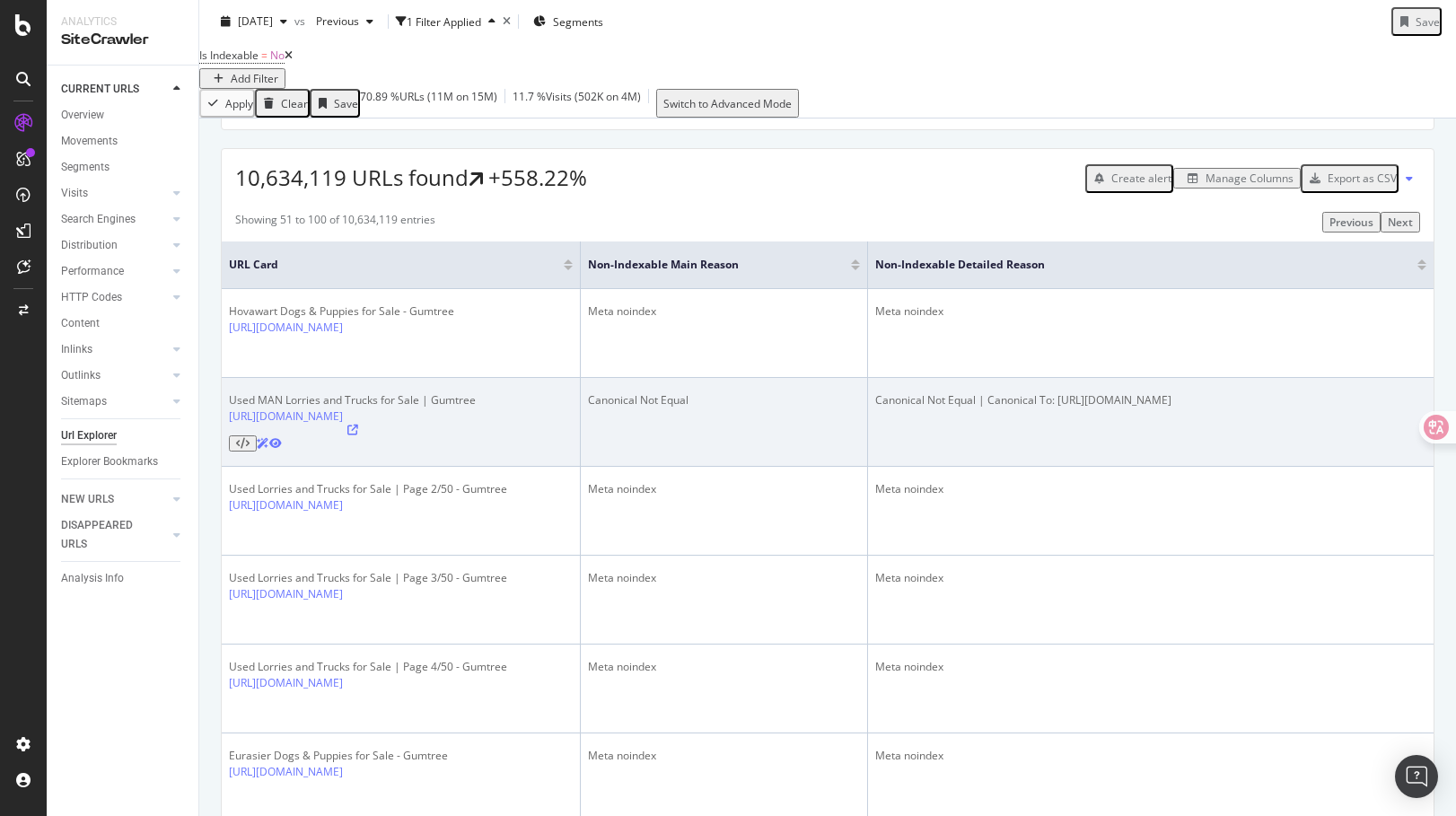
click at [935, 467] on td "Canonical Not Equal | Canonical To: https://www.gumtree.com/cars-vans-motorbike…" at bounding box center [1151, 423] width 566 height 89
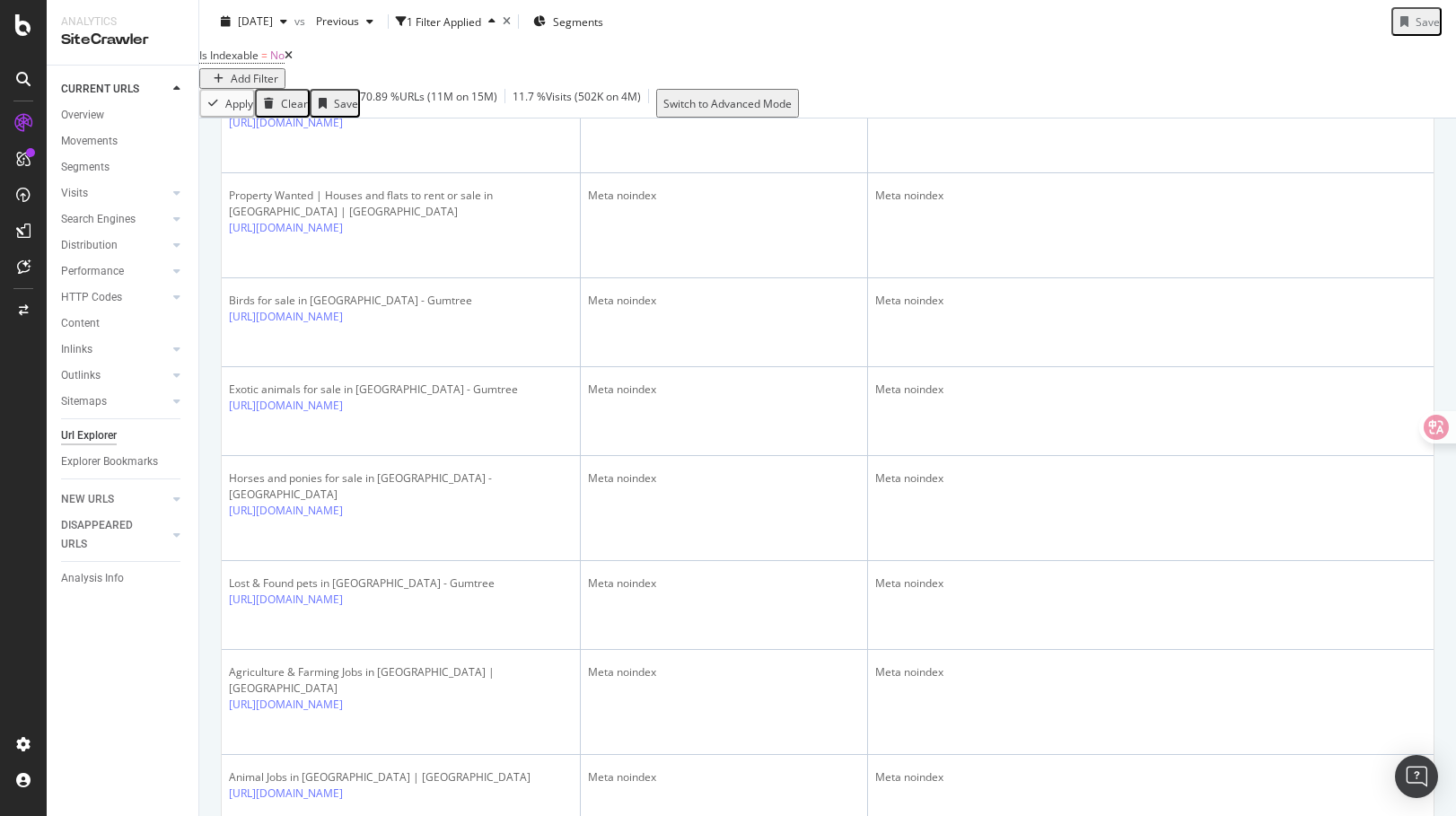
scroll to position [4124, 0]
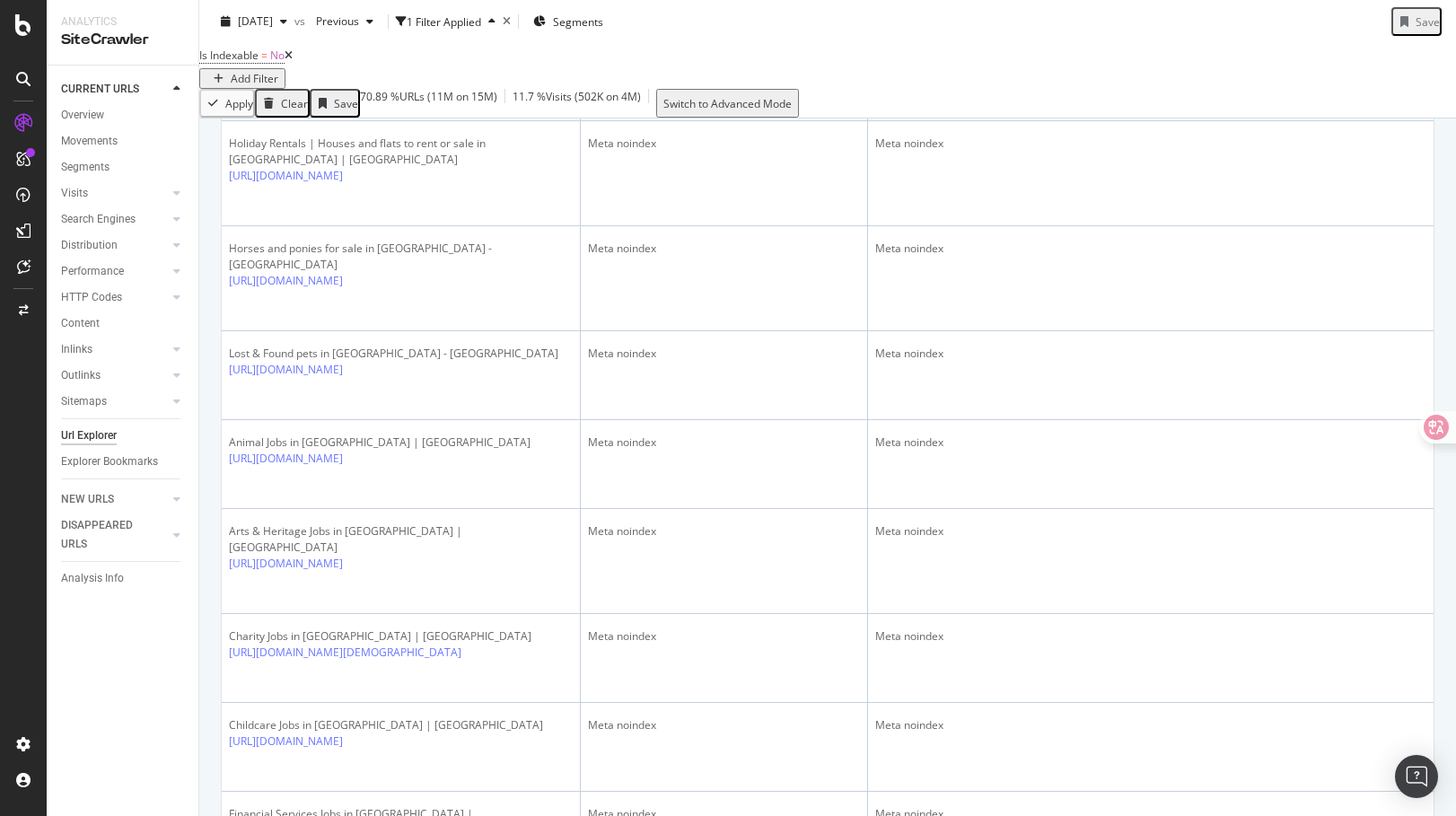
scroll to position [4202, 0]
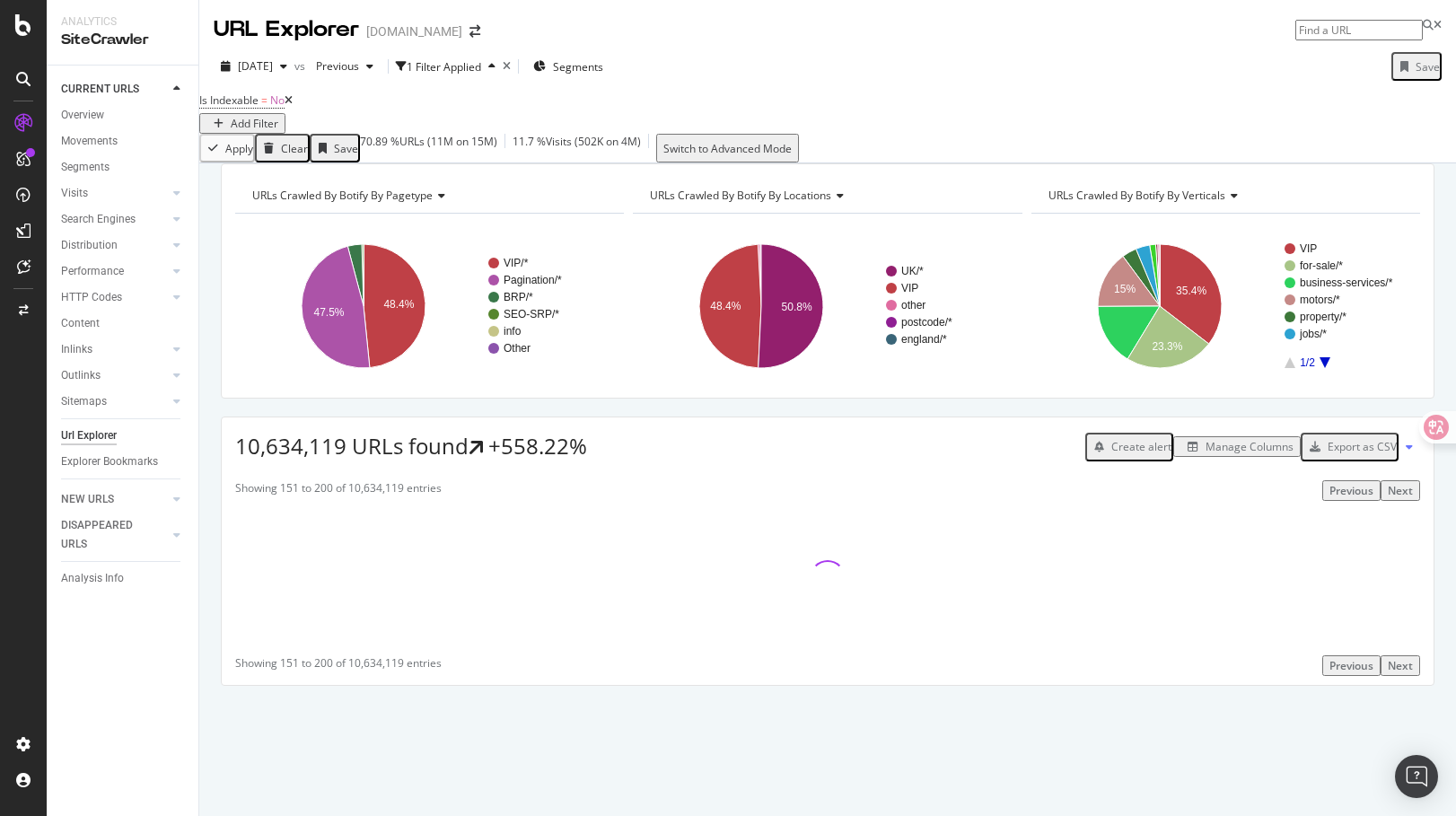
click at [813, 452] on div "10,634,119 URLs found +558.22% Create alert Manage Columns Export as CSV" at bounding box center [827, 439] width 1212 height 44
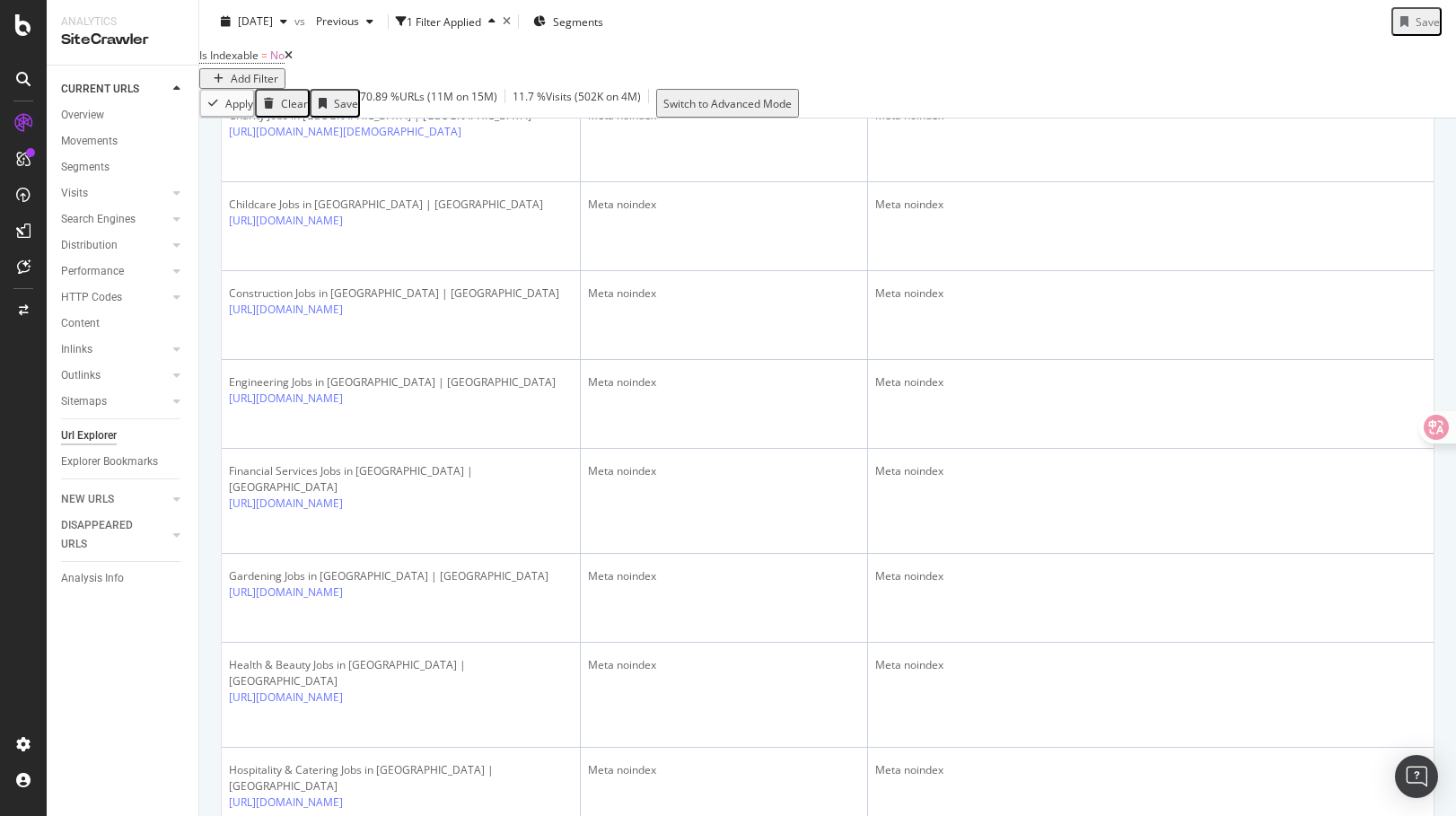
scroll to position [4103, 0]
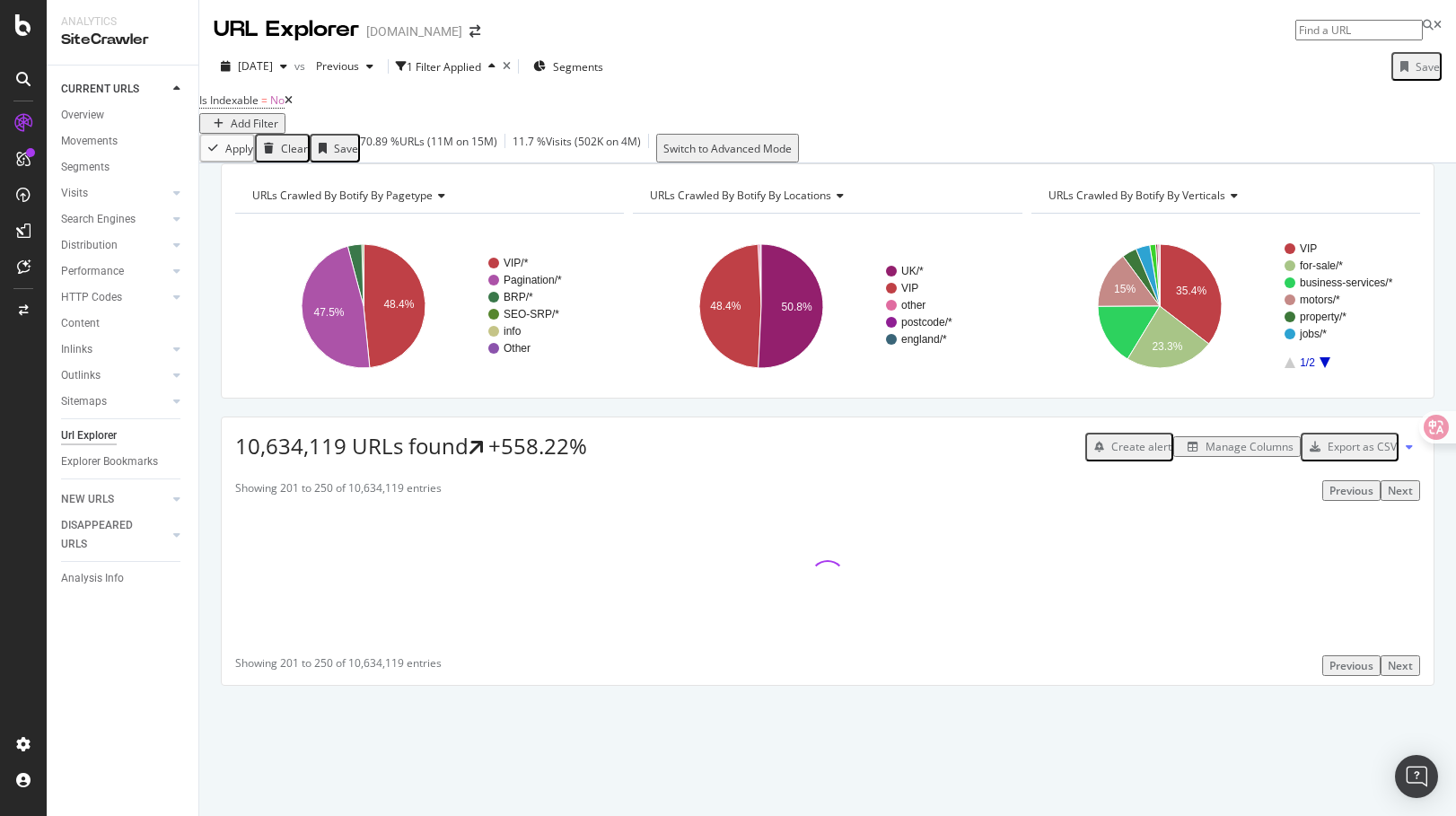
scroll to position [0, 0]
click at [827, 448] on div "10,634,119 URLs found +558.22% Create alert Manage Columns Export as CSV Showin…" at bounding box center [827, 550] width 1214 height 269
click at [815, 447] on div "URLs Crawled By Botify By pagetype Chart (by Value) Table Expand Export as CSV …" at bounding box center [828, 455] width 1257 height 585
click at [816, 440] on div "URLs Crawled By Botify By pagetype Chart (by Value) Table Expand Export as CSV …" at bounding box center [828, 455] width 1257 height 585
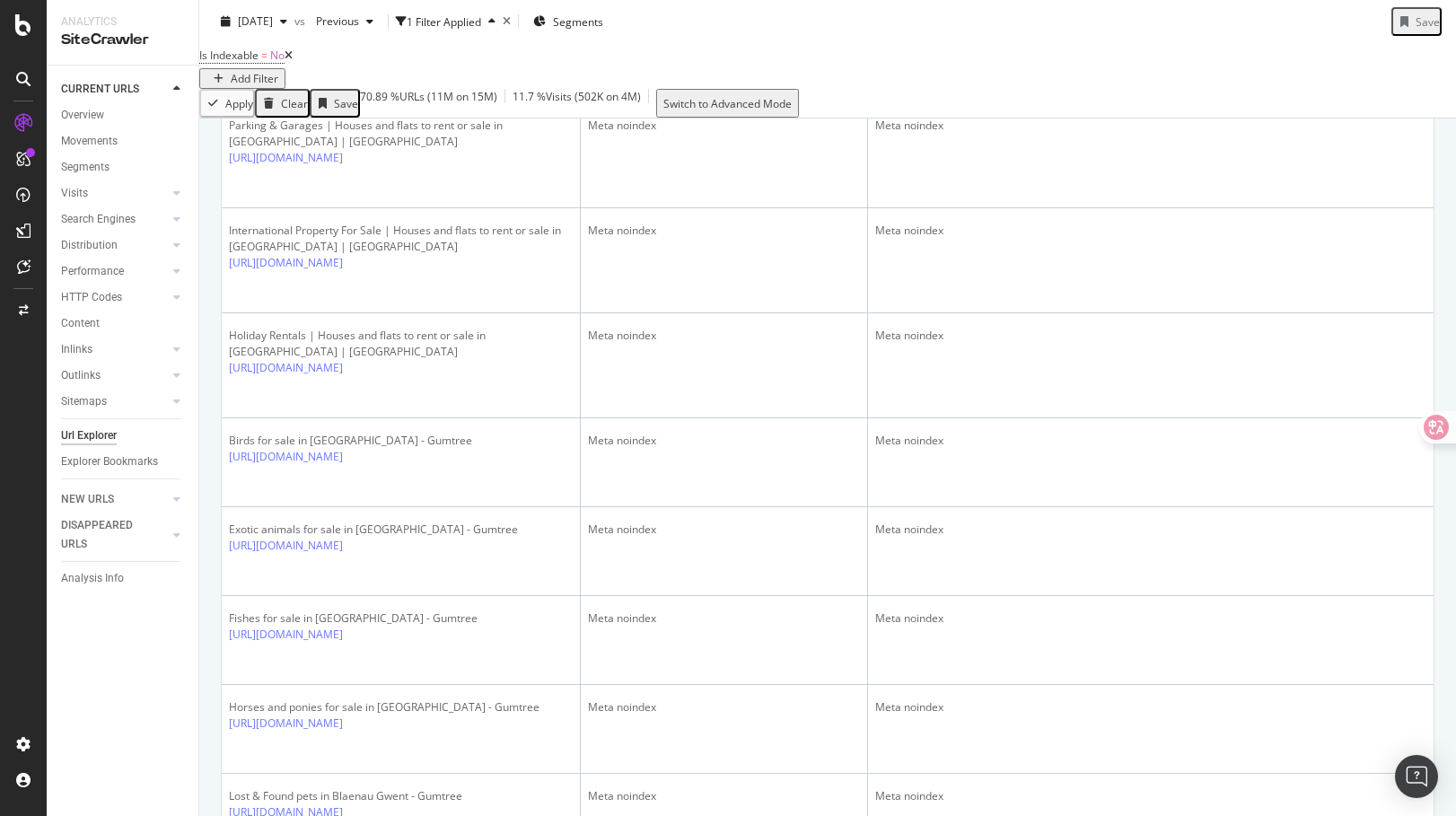
scroll to position [4094, 0]
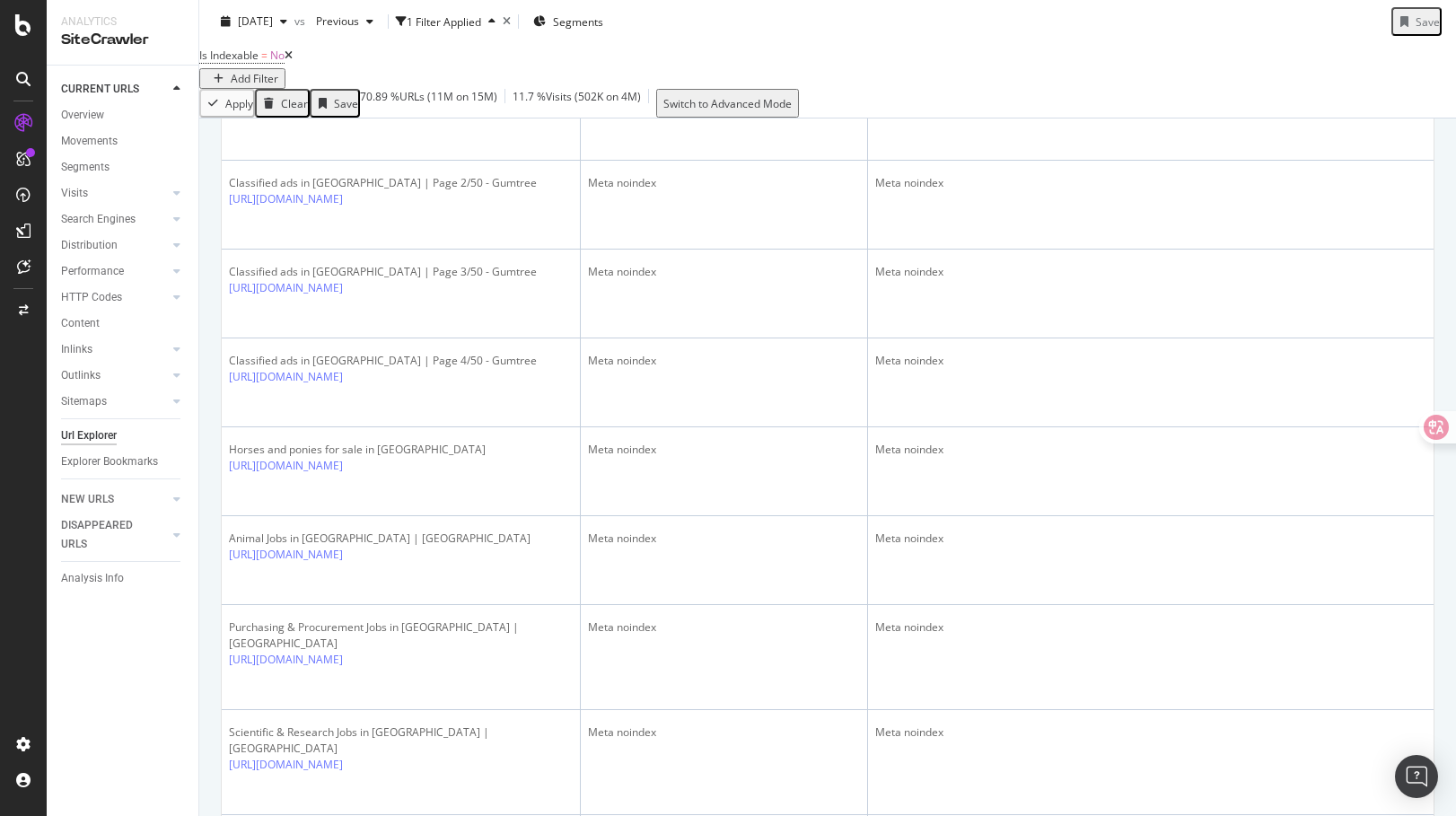
scroll to position [4086, 0]
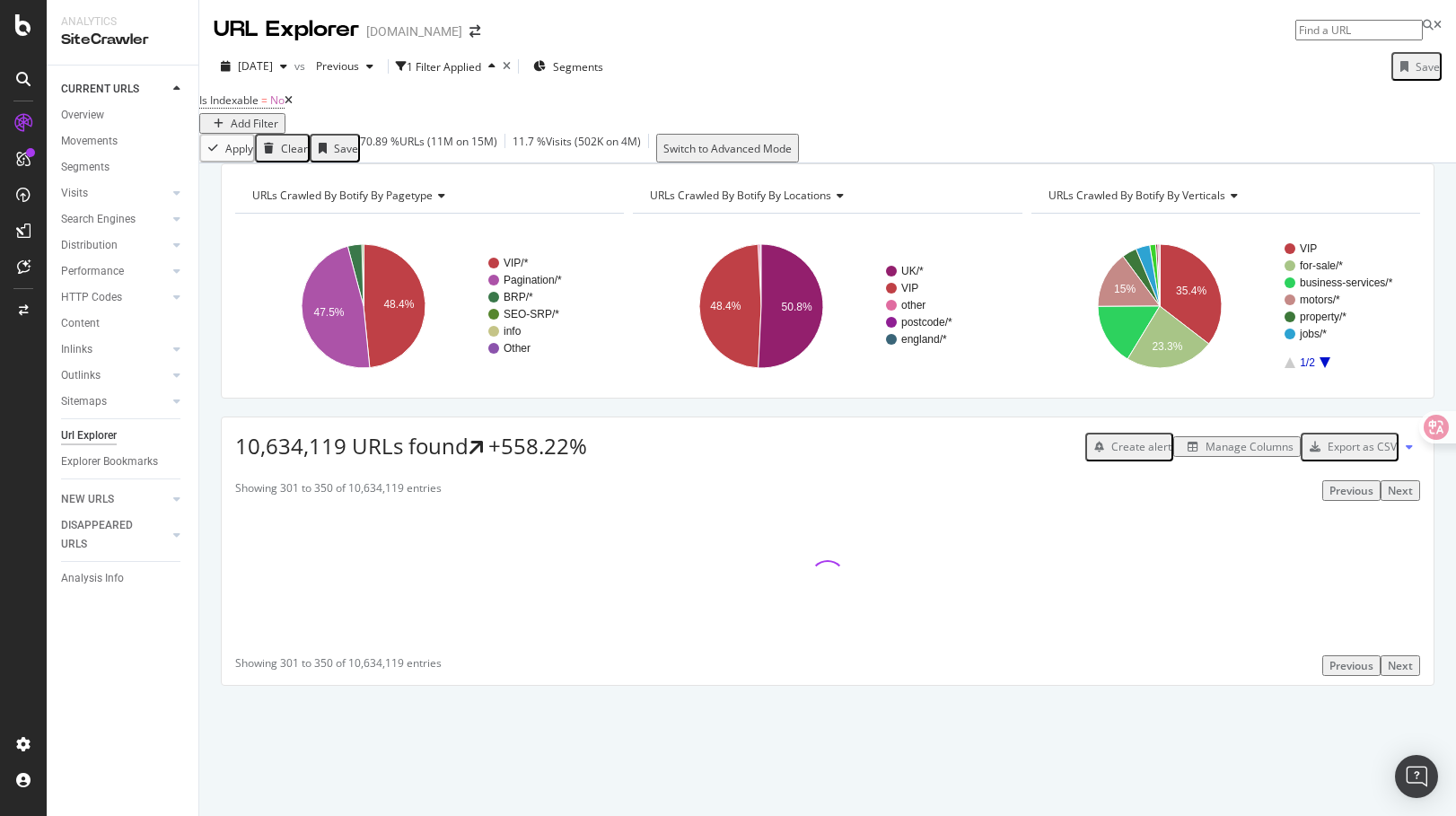
scroll to position [0, 0]
click at [807, 442] on div "URLs Crawled By Botify By pagetype Chart (by Value) Table Expand Export as CSV …" at bounding box center [828, 455] width 1257 height 585
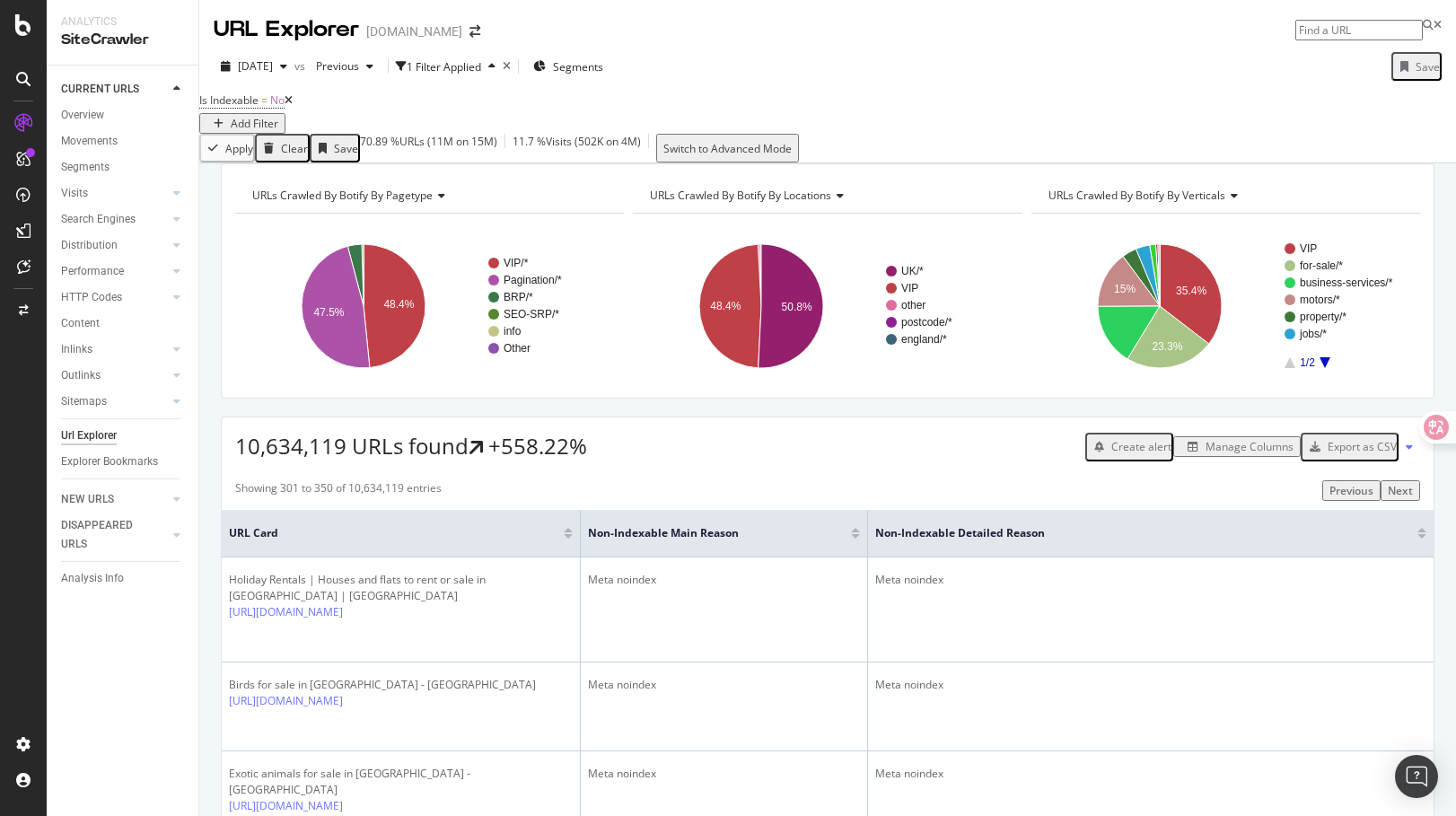
scroll to position [91, 0]
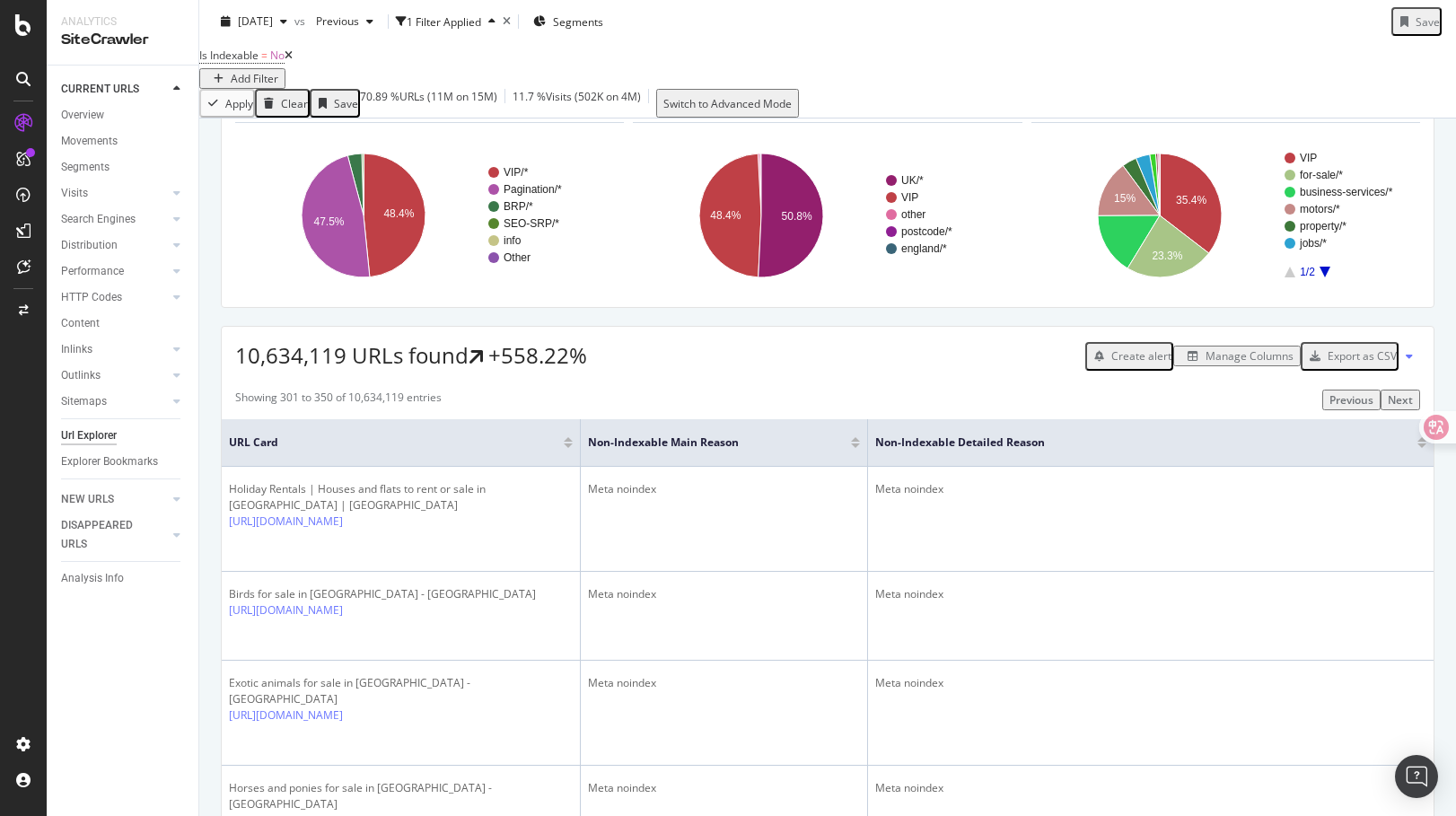
click at [855, 442] on div at bounding box center [855, 439] width 9 height 5
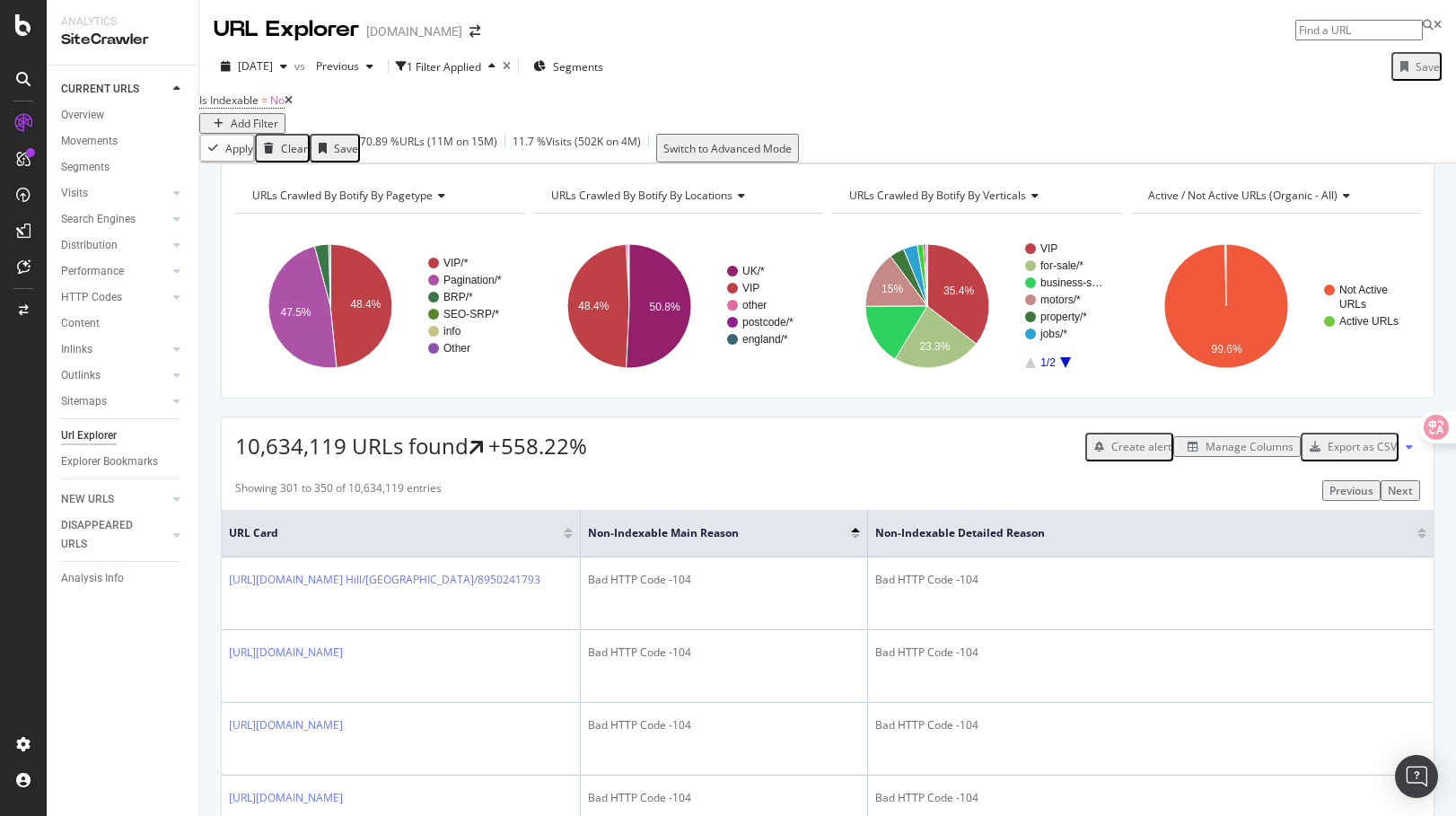
click at [858, 539] on div at bounding box center [855, 536] width 9 height 5
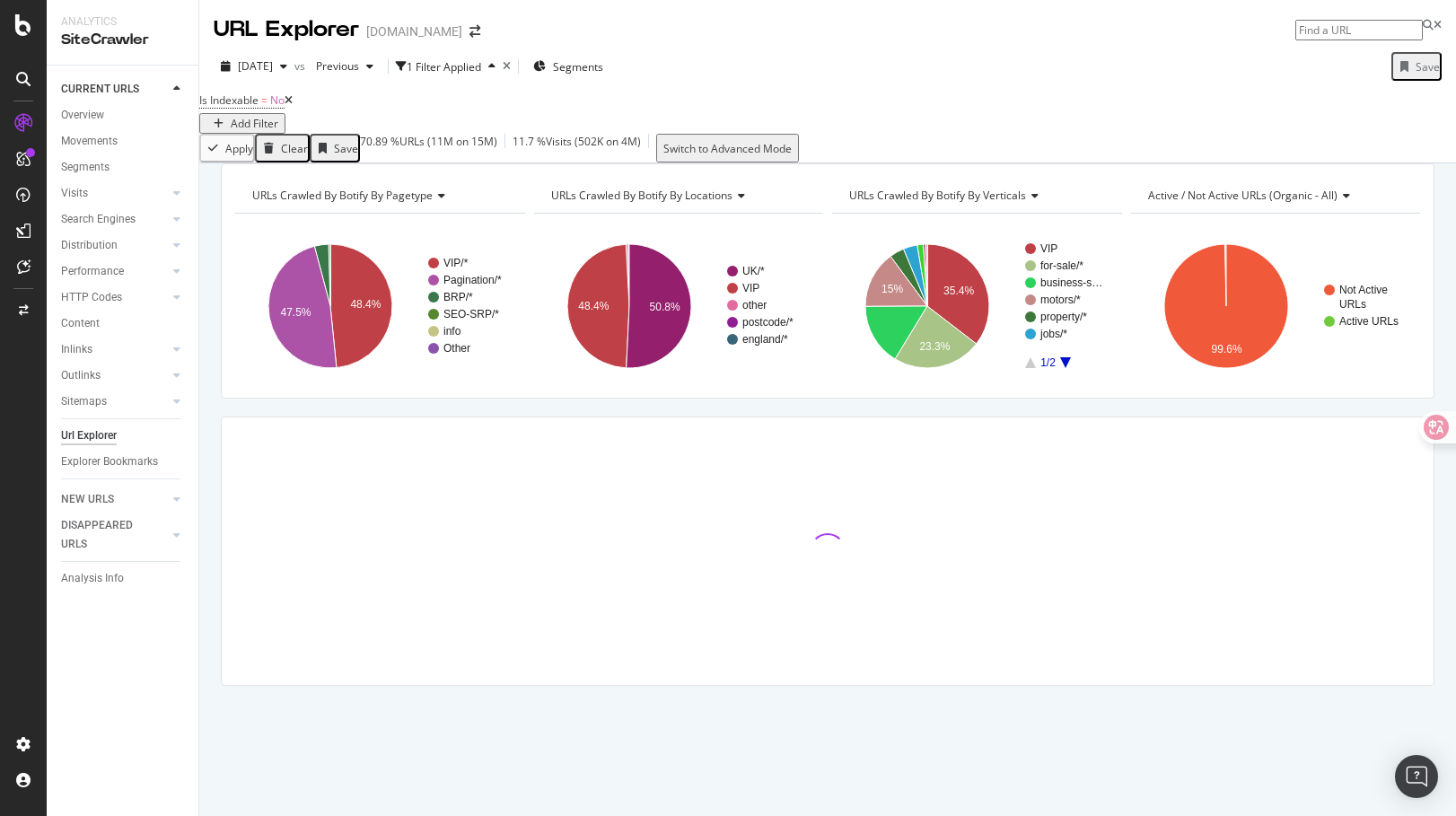
click at [814, 439] on div "URLs Crawled By Botify By pagetype Chart (by Value) Table Expand Export as CSV …" at bounding box center [828, 455] width 1257 height 585
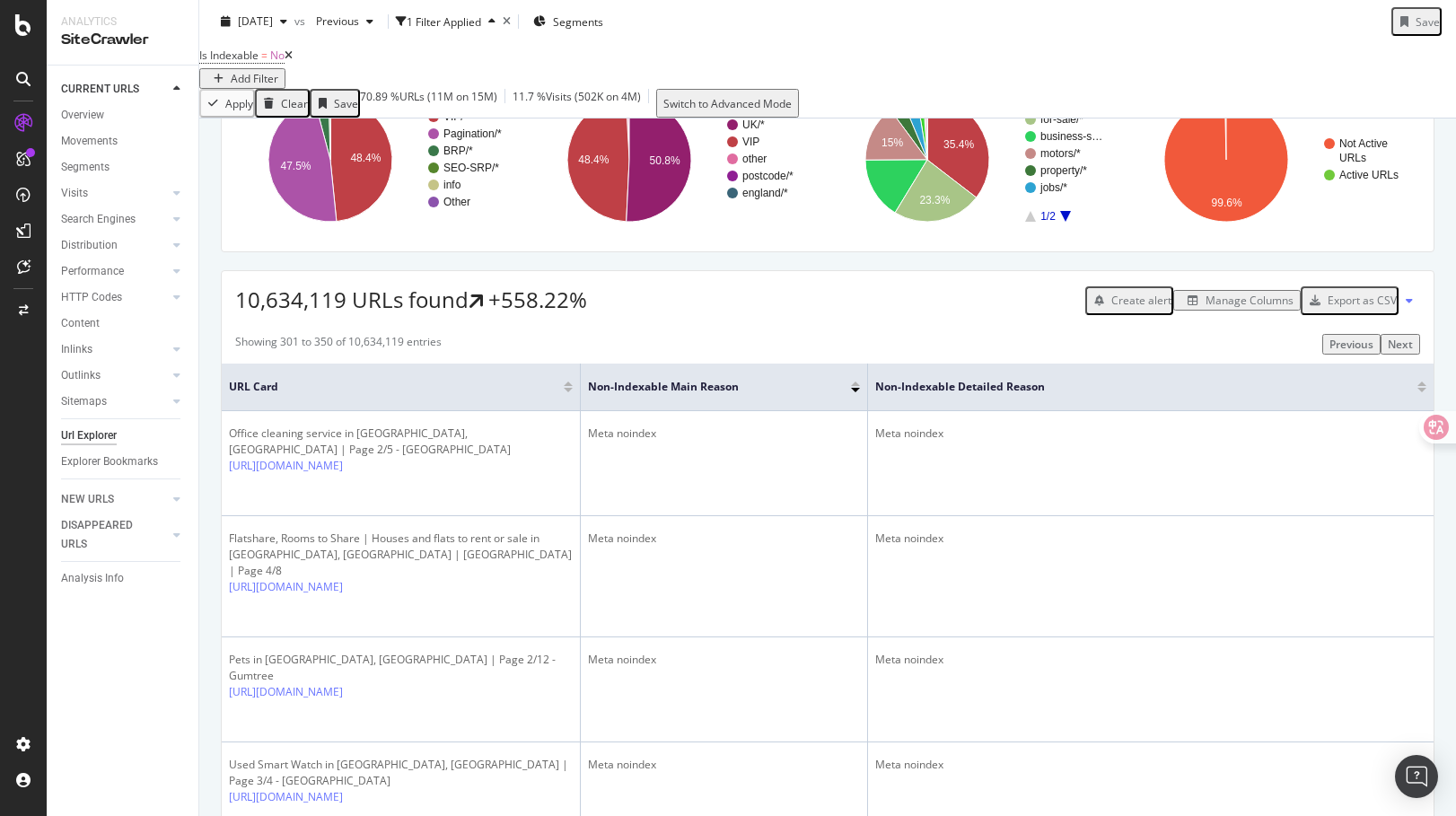
scroll to position [15, 0]
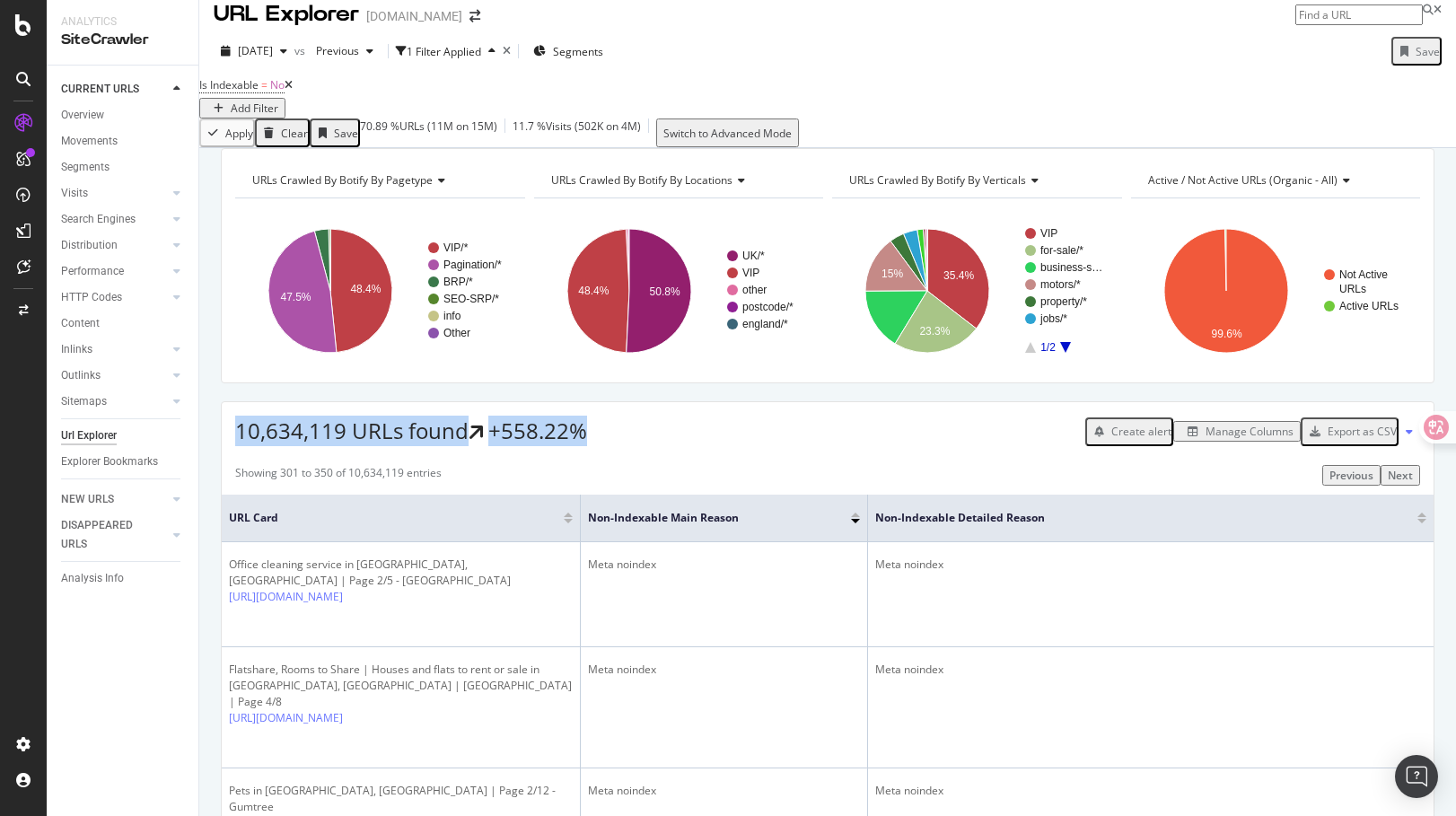
drag, startPoint x: 575, startPoint y: 472, endPoint x: 218, endPoint y: 472, distance: 357.0
click at [641, 446] on div "10,634,119 URLs found +558.22% Create alert Manage Columns Export as CSV" at bounding box center [827, 423] width 1212 height 44
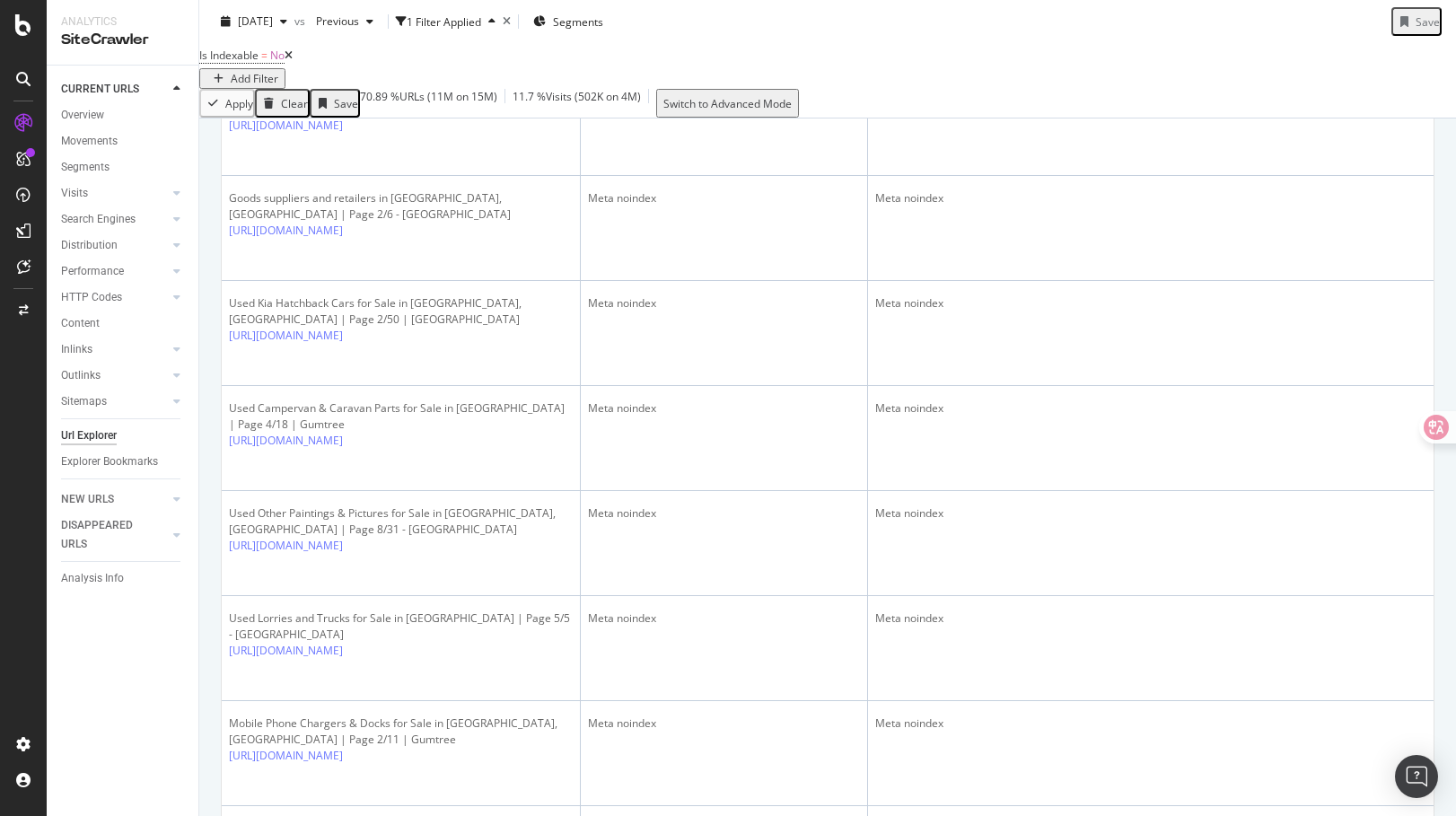
scroll to position [4976, 0]
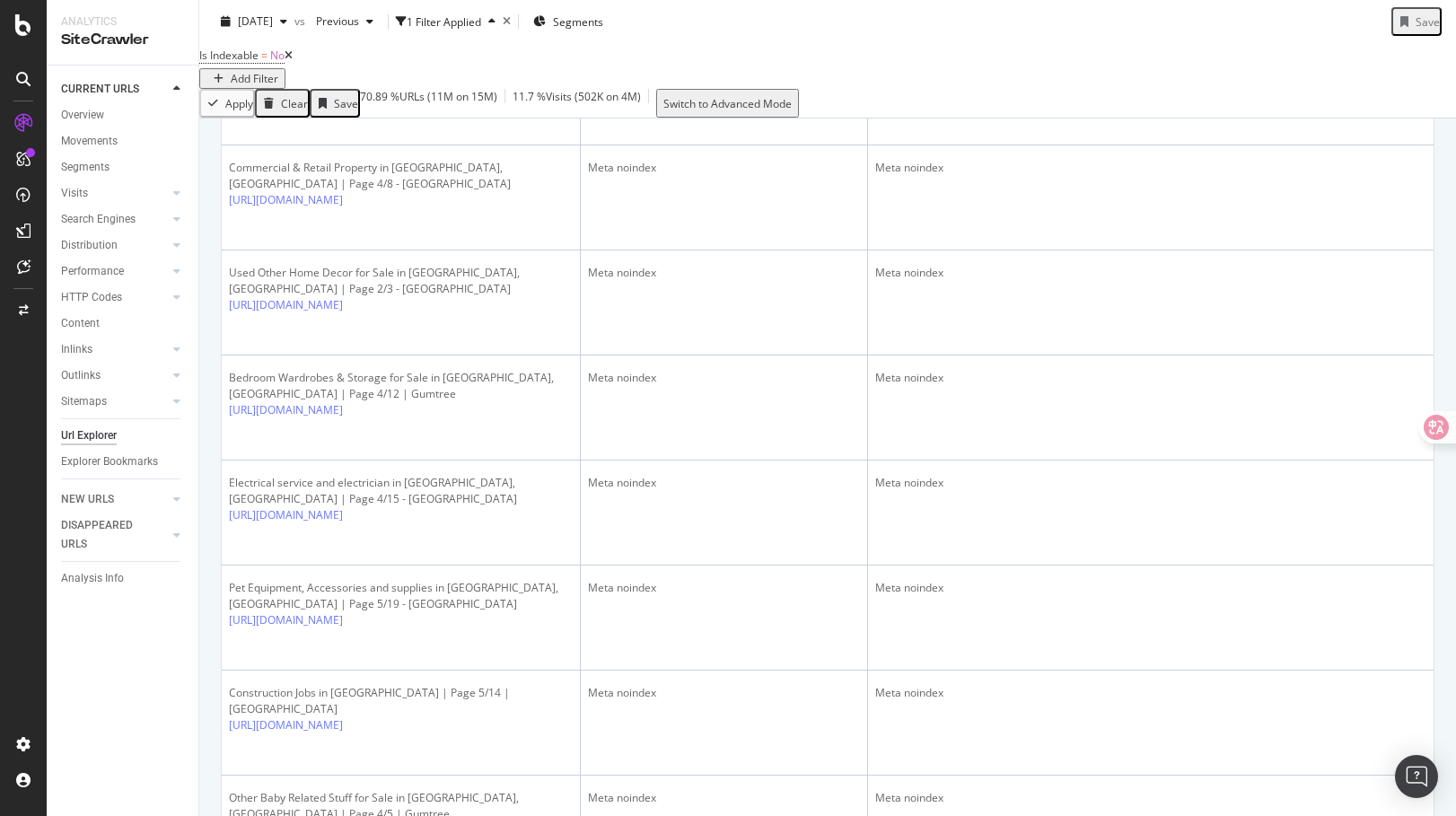
scroll to position [5202, 0]
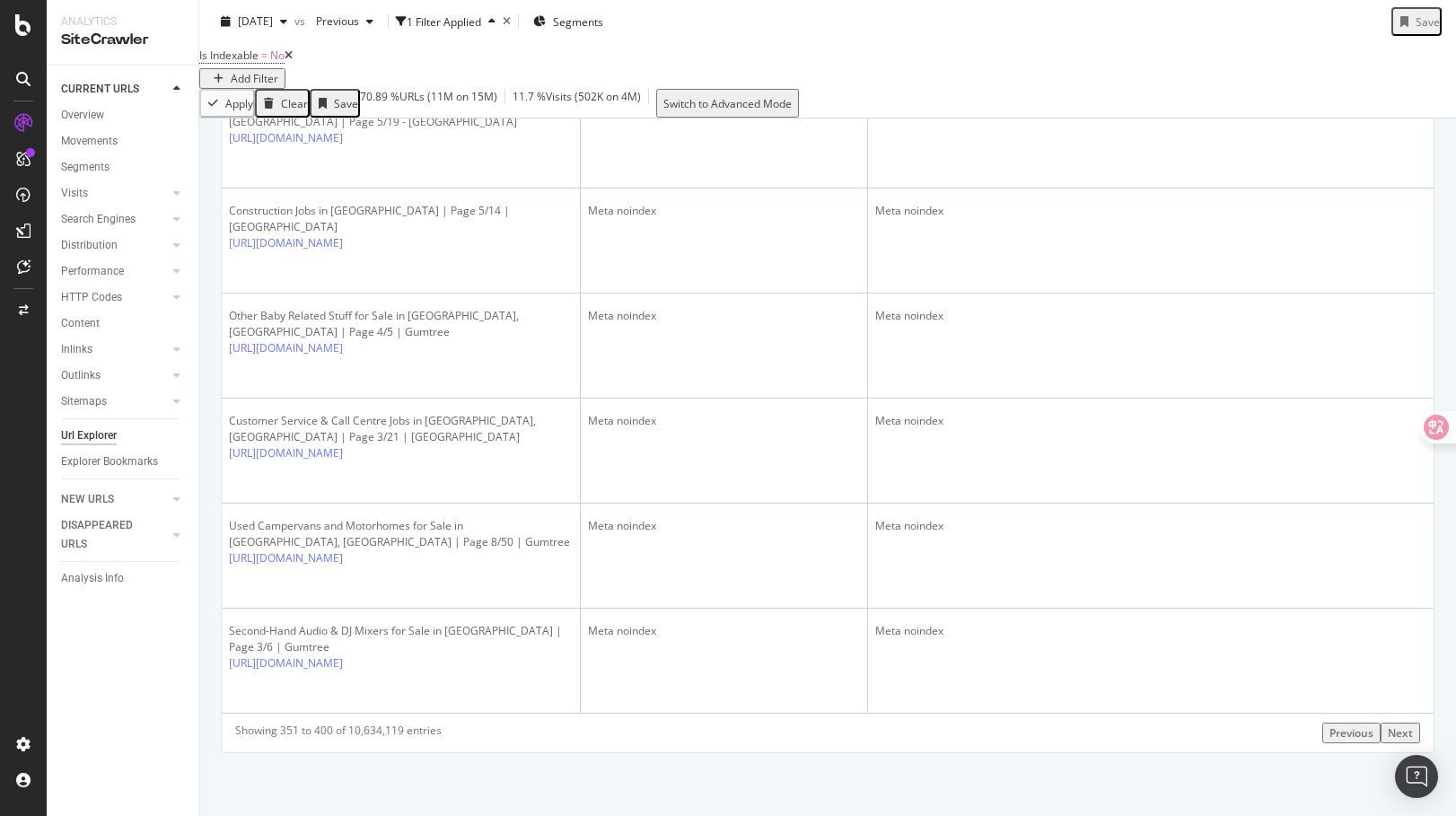
click at [1119, 737] on div "Next" at bounding box center [1401, 733] width 25 height 15
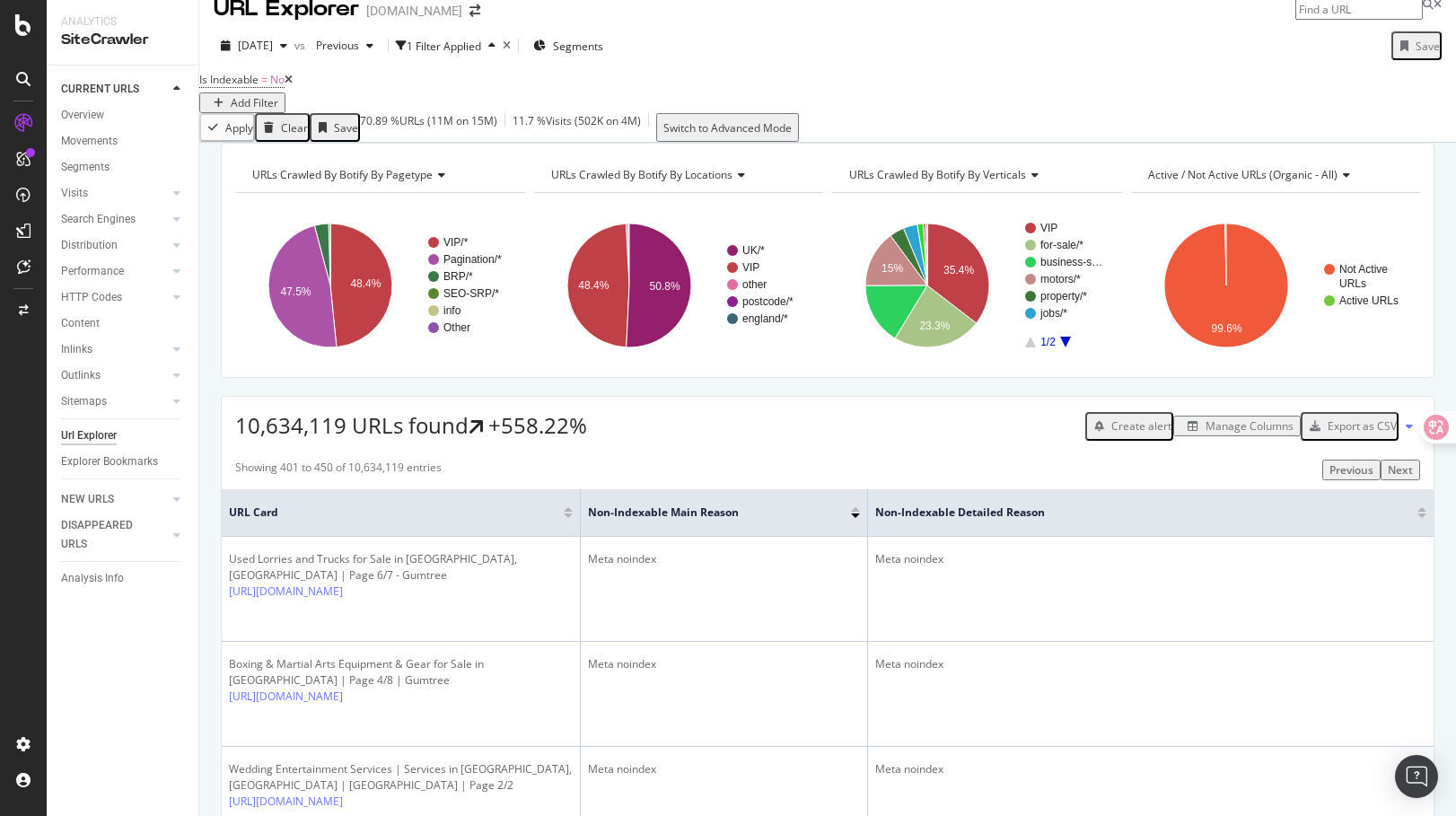
scroll to position [12, 0]
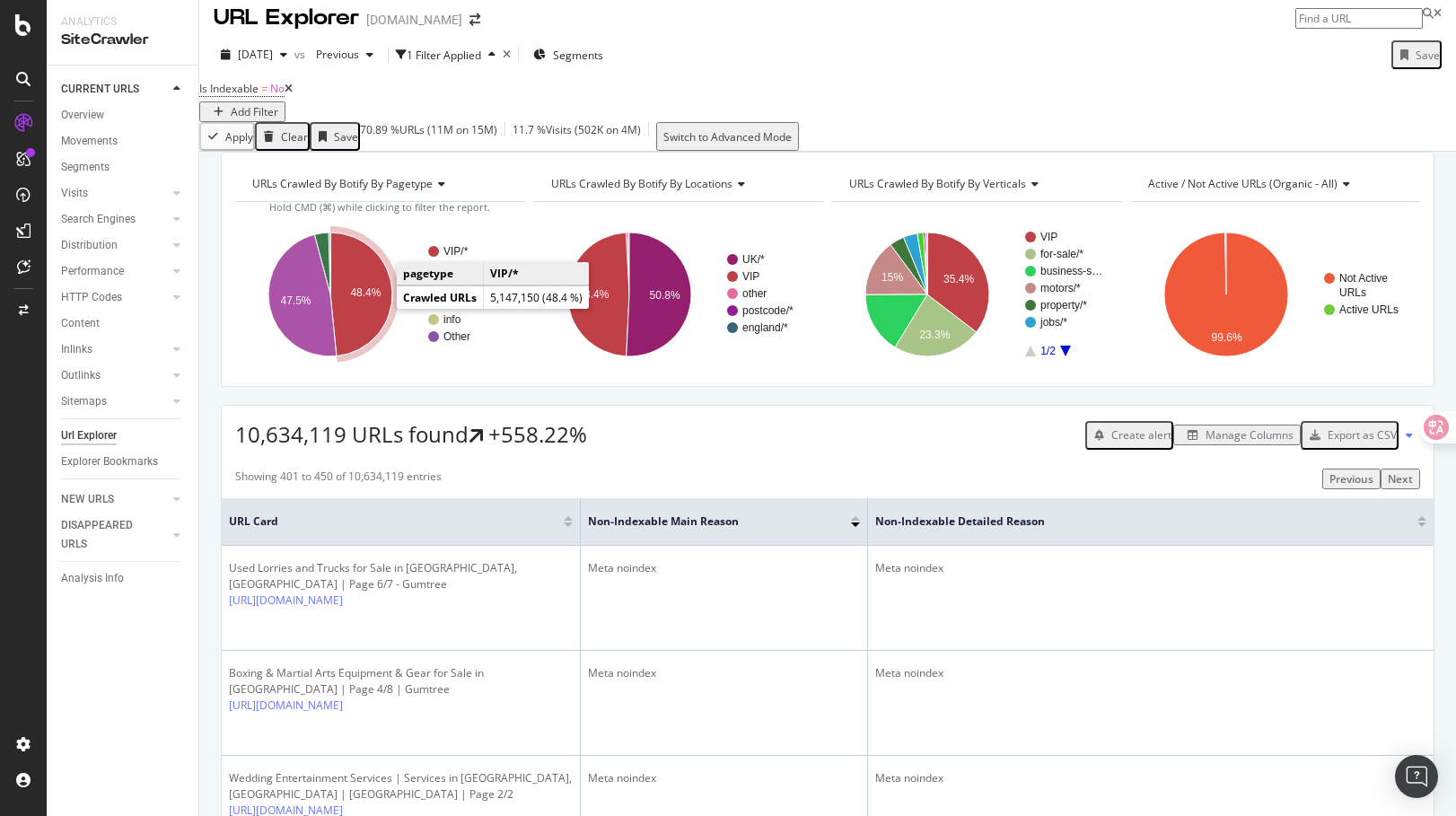
click at [376, 311] on icon "A chart." at bounding box center [361, 294] width 62 height 124
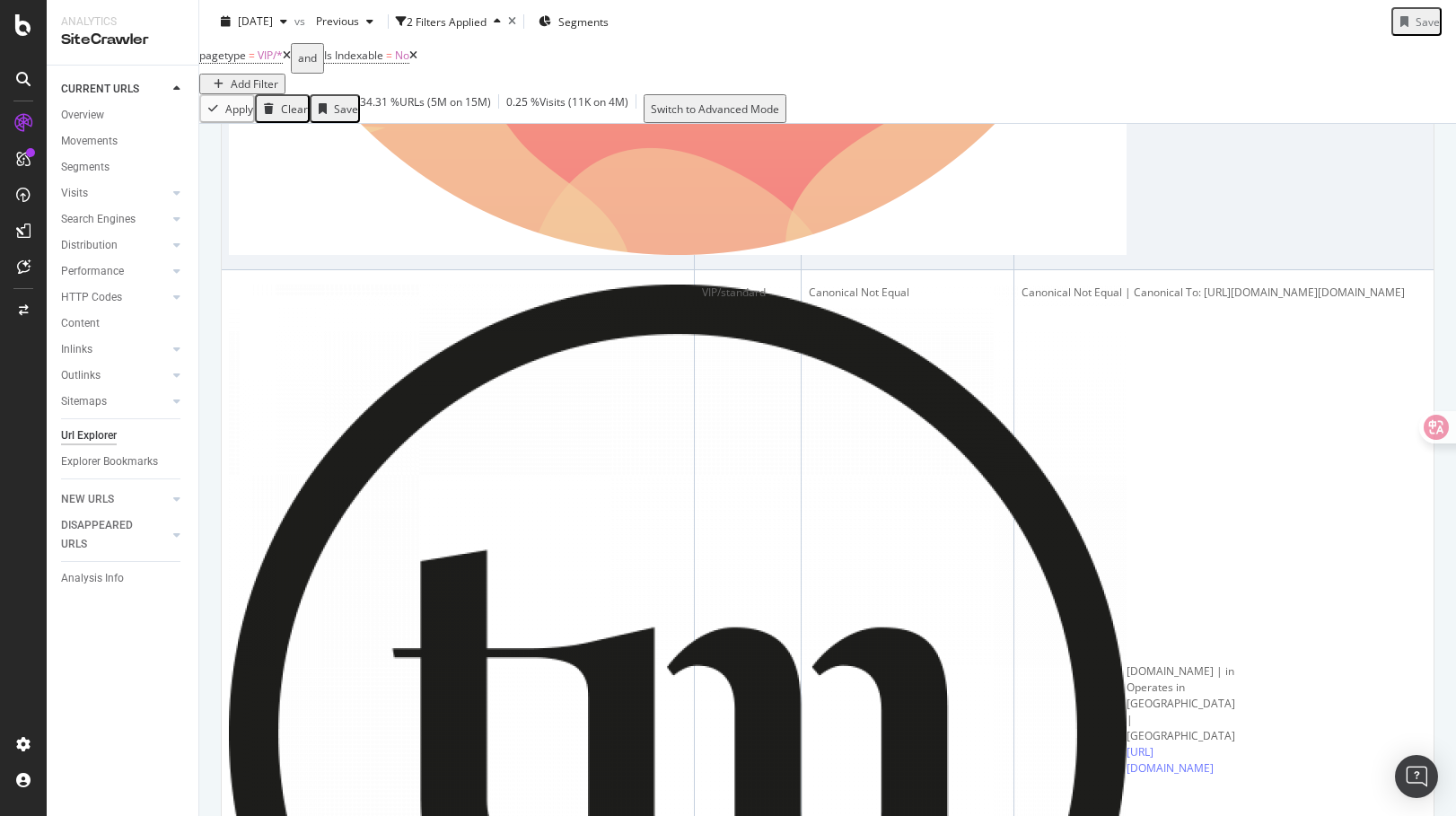
scroll to position [4160, 0]
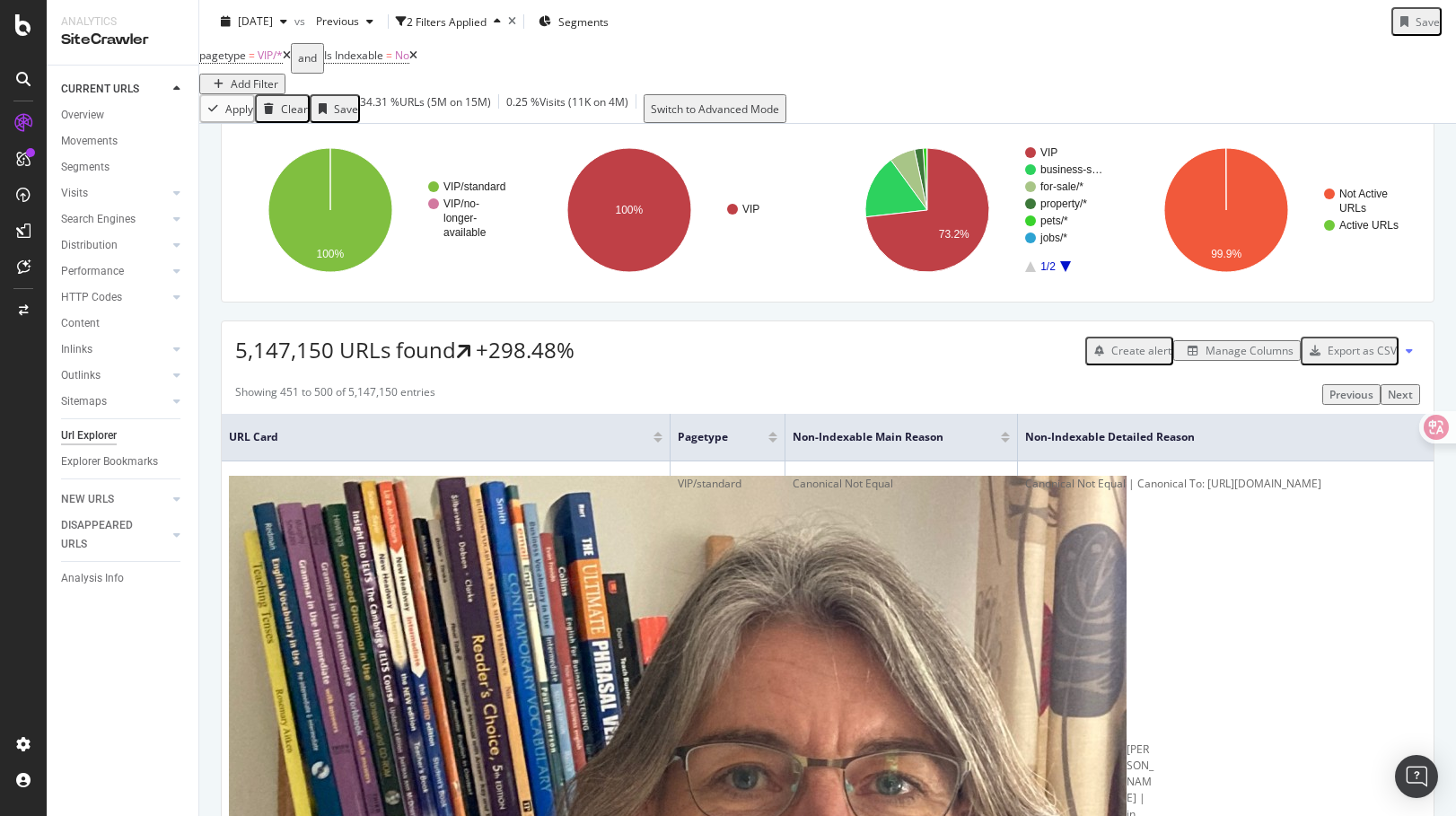
scroll to position [103, 0]
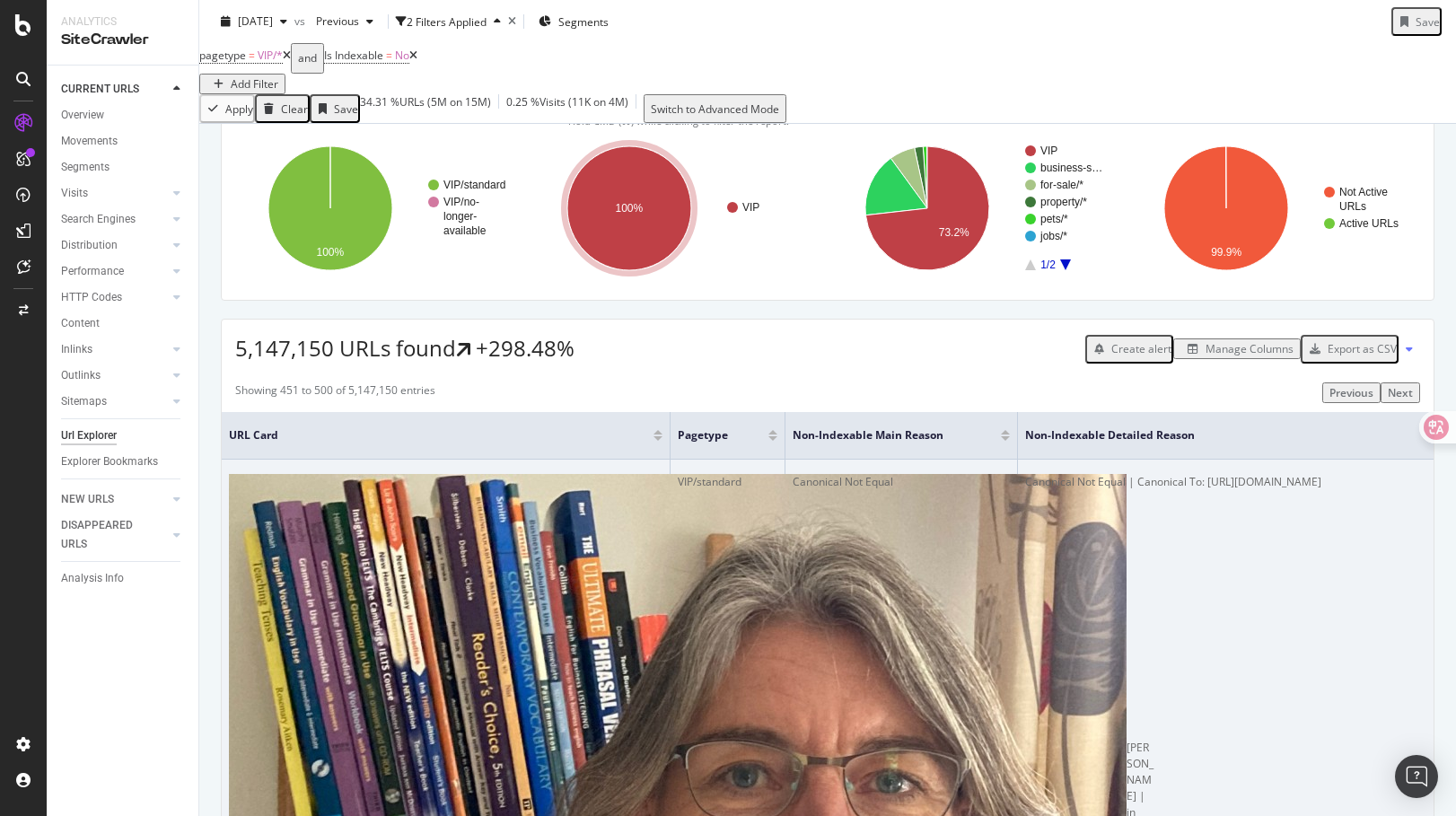
drag, startPoint x: 280, startPoint y: 532, endPoint x: 362, endPoint y: 585, distance: 97.6
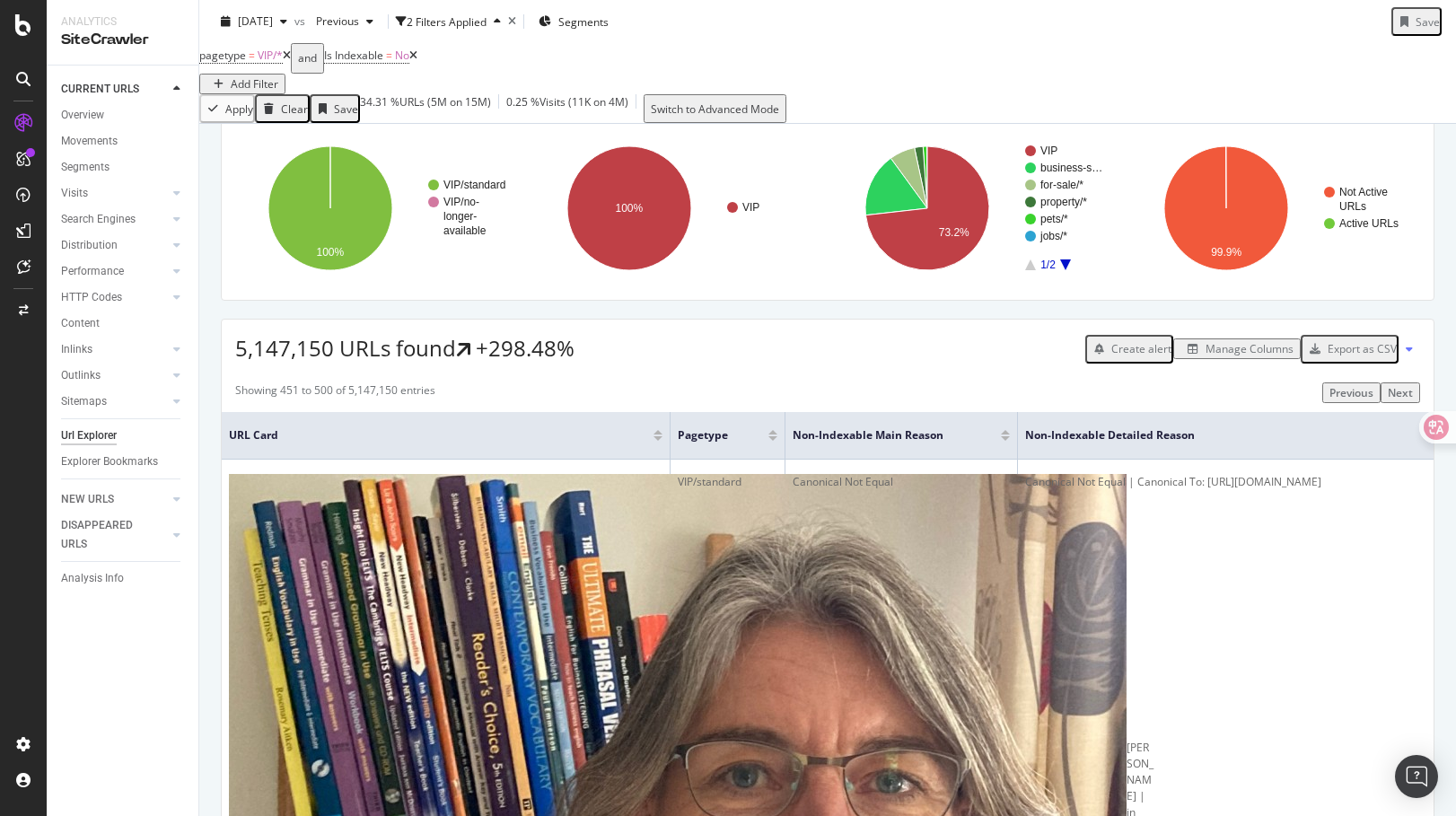
click at [598, 364] on div "5,147,150 URLs found +298.48% Create alert Manage Columns Export as CSV" at bounding box center [827, 341] width 1212 height 44
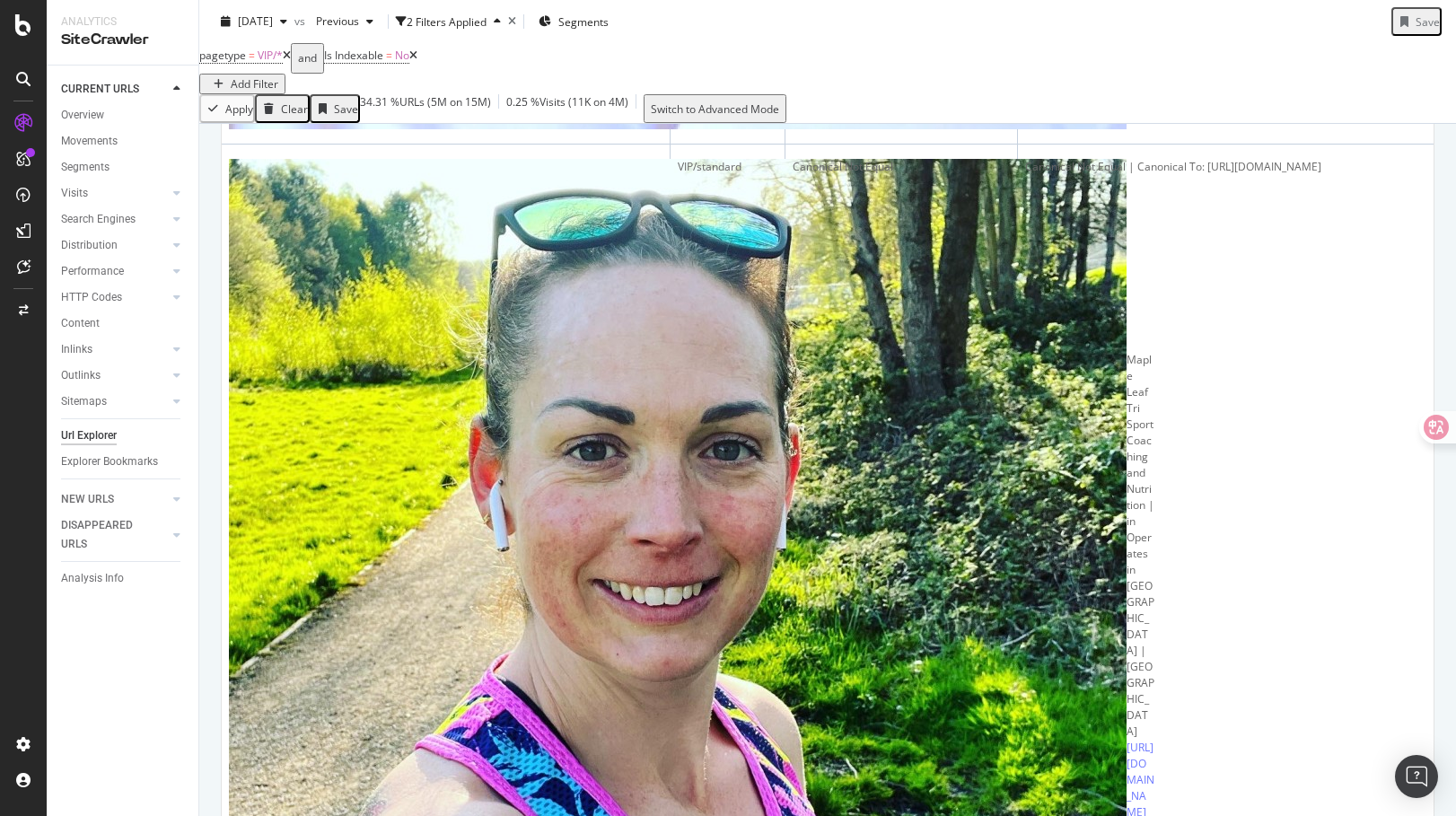
scroll to position [5536, 0]
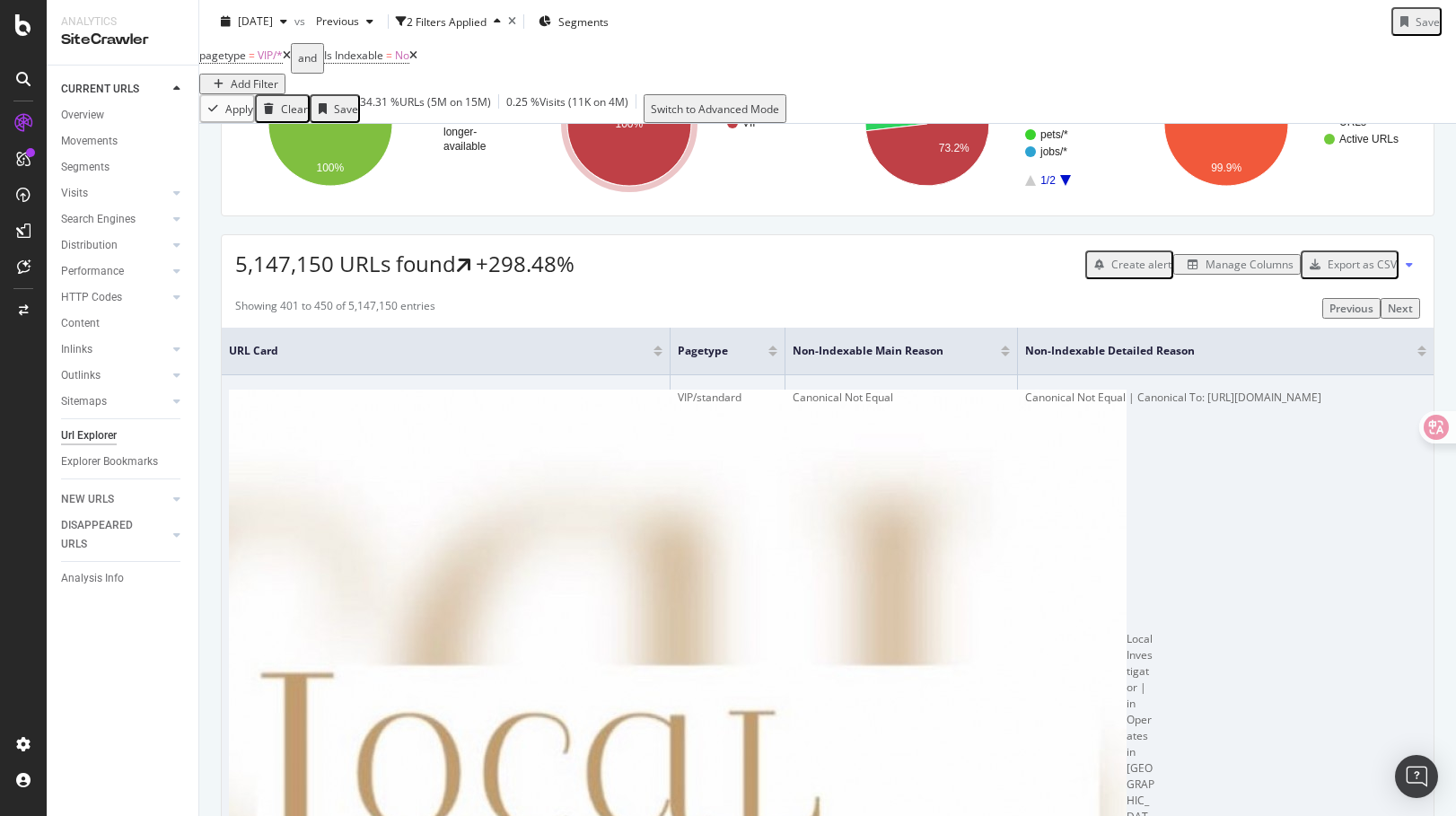
scroll to position [189, 0]
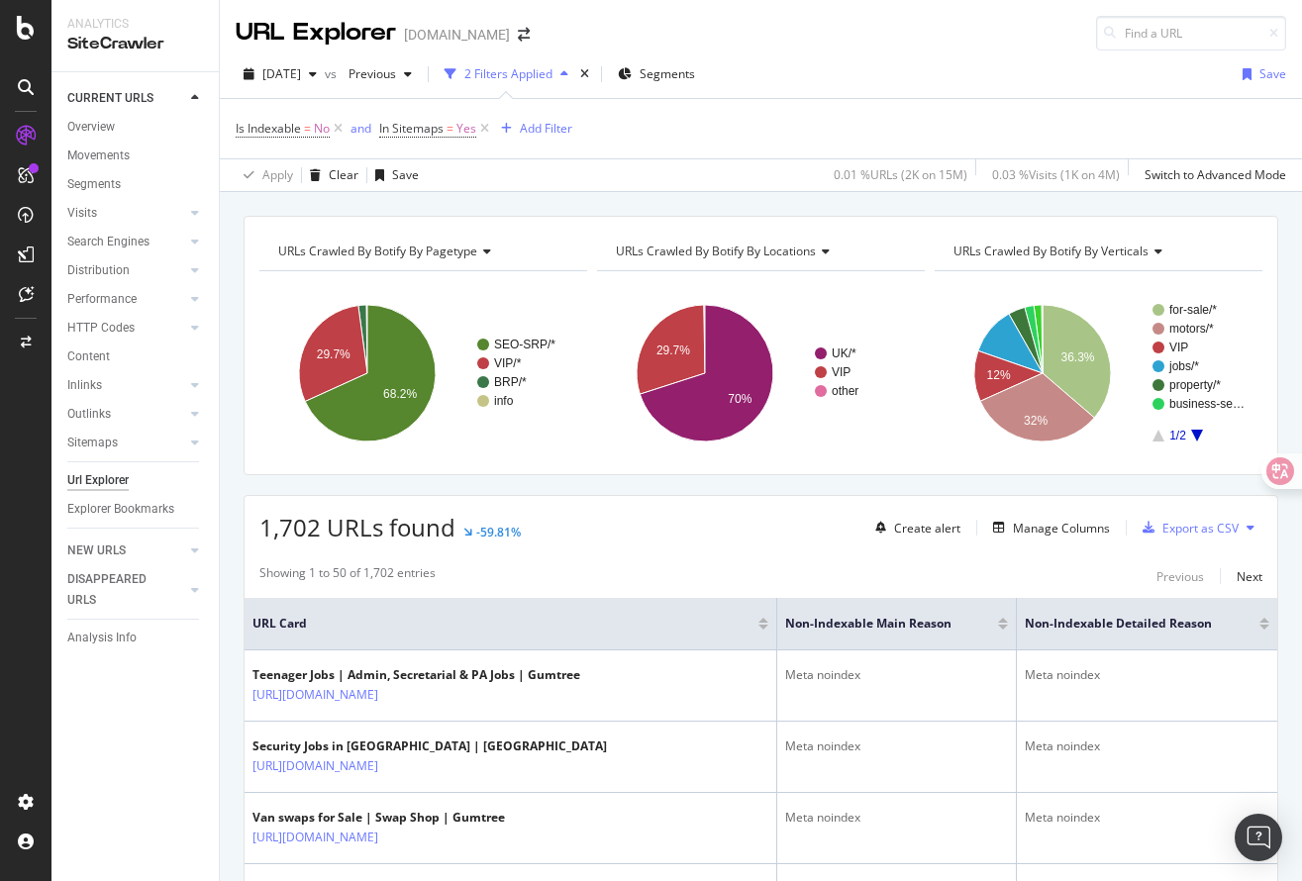
click at [567, 201] on div "URLs Crawled By Botify By pagetype Chart (by Value) Table Expand Export as CSV …" at bounding box center [761, 216] width 1082 height 48
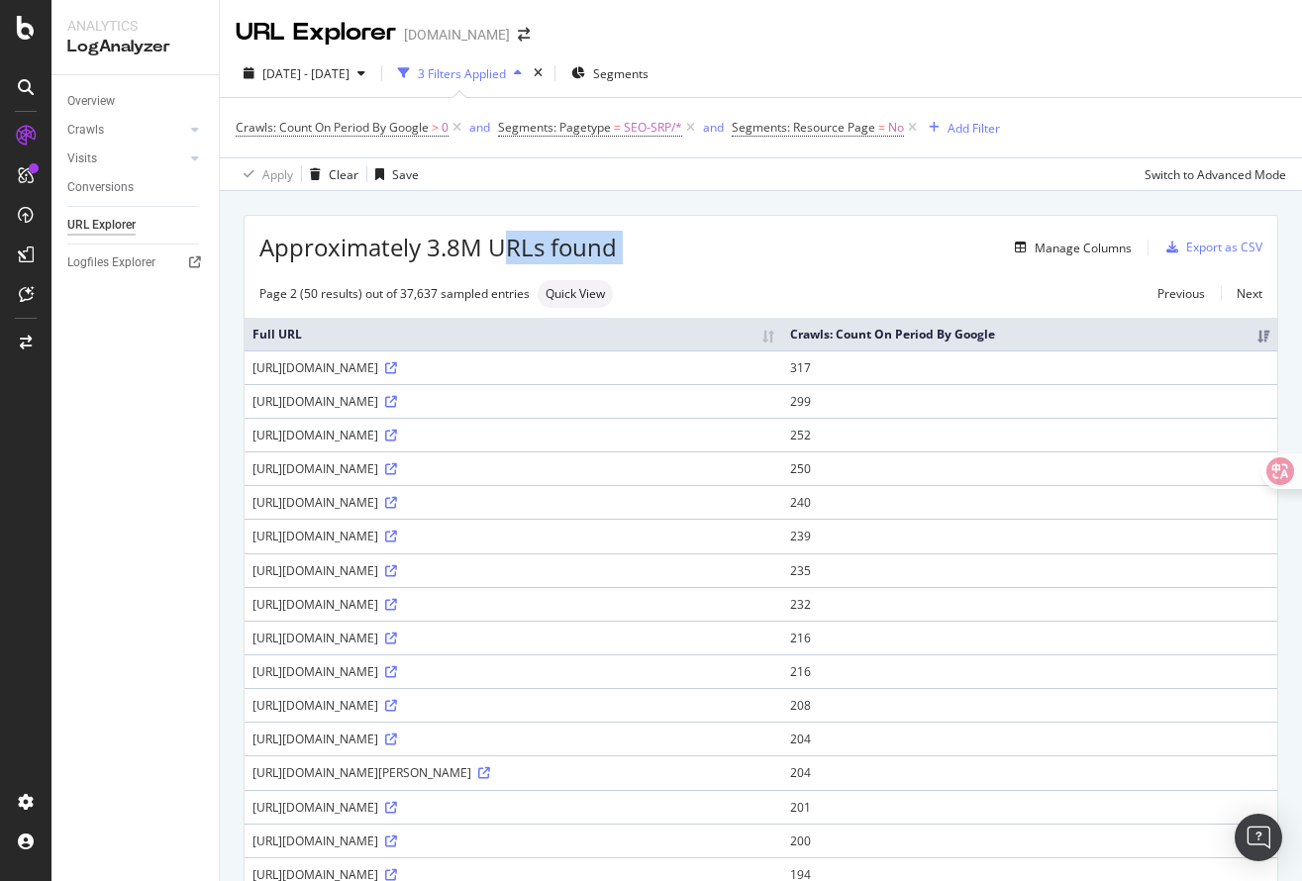
drag, startPoint x: 506, startPoint y: 248, endPoint x: 660, endPoint y: 248, distance: 154.4
click at [660, 248] on div "Approximately 3.8M URLs found Manage Columns Export as CSV" at bounding box center [760, 240] width 1032 height 48
click at [660, 248] on div "Manage Columns" at bounding box center [874, 248] width 515 height 24
drag, startPoint x: 660, startPoint y: 248, endPoint x: 366, endPoint y: 248, distance: 294.0
click at [366, 248] on div "Approximately 3.8M URLs found Manage Columns Export as CSV" at bounding box center [760, 240] width 1032 height 48
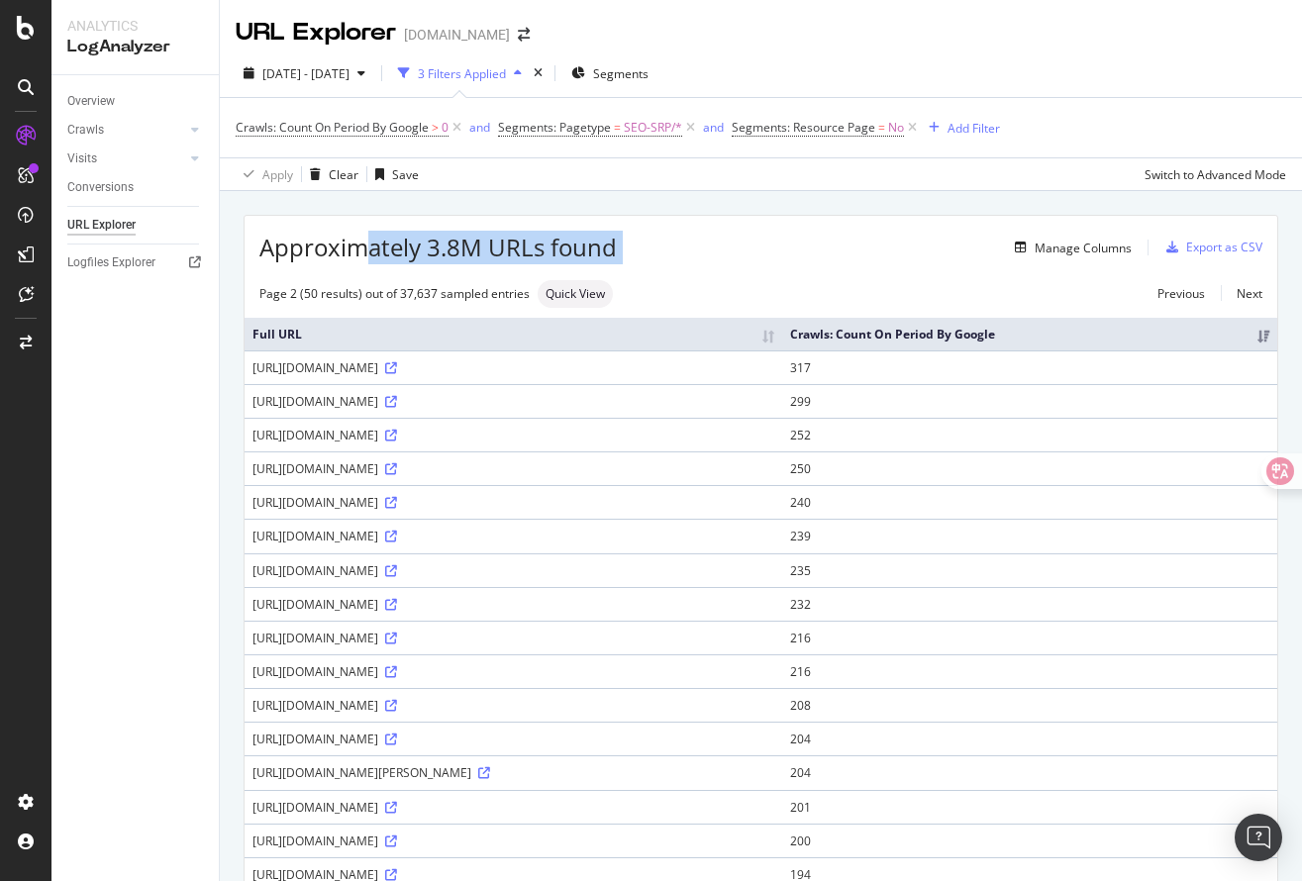
click at [408, 248] on span "Approximately 3.8M URLs found" at bounding box center [437, 248] width 357 height 34
drag, startPoint x: 408, startPoint y: 248, endPoint x: 697, endPoint y: 248, distance: 289.0
click at [697, 248] on div "Approximately 3.8M URLs found Manage Columns Export as CSV" at bounding box center [760, 240] width 1032 height 48
click at [697, 248] on div "Manage Columns" at bounding box center [874, 248] width 515 height 24
